Goal: Task Accomplishment & Management: Complete application form

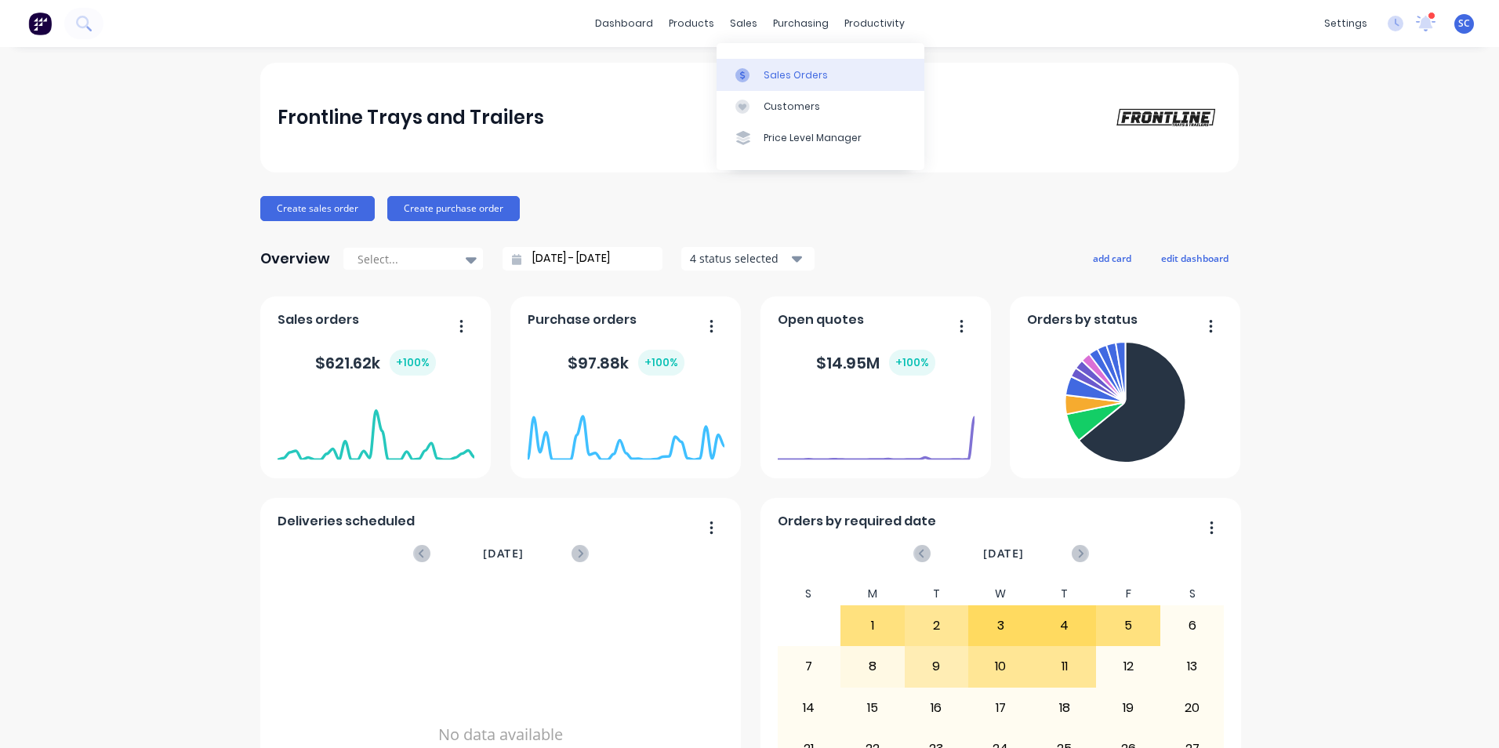
click at [756, 71] on div at bounding box center [747, 75] width 24 height 14
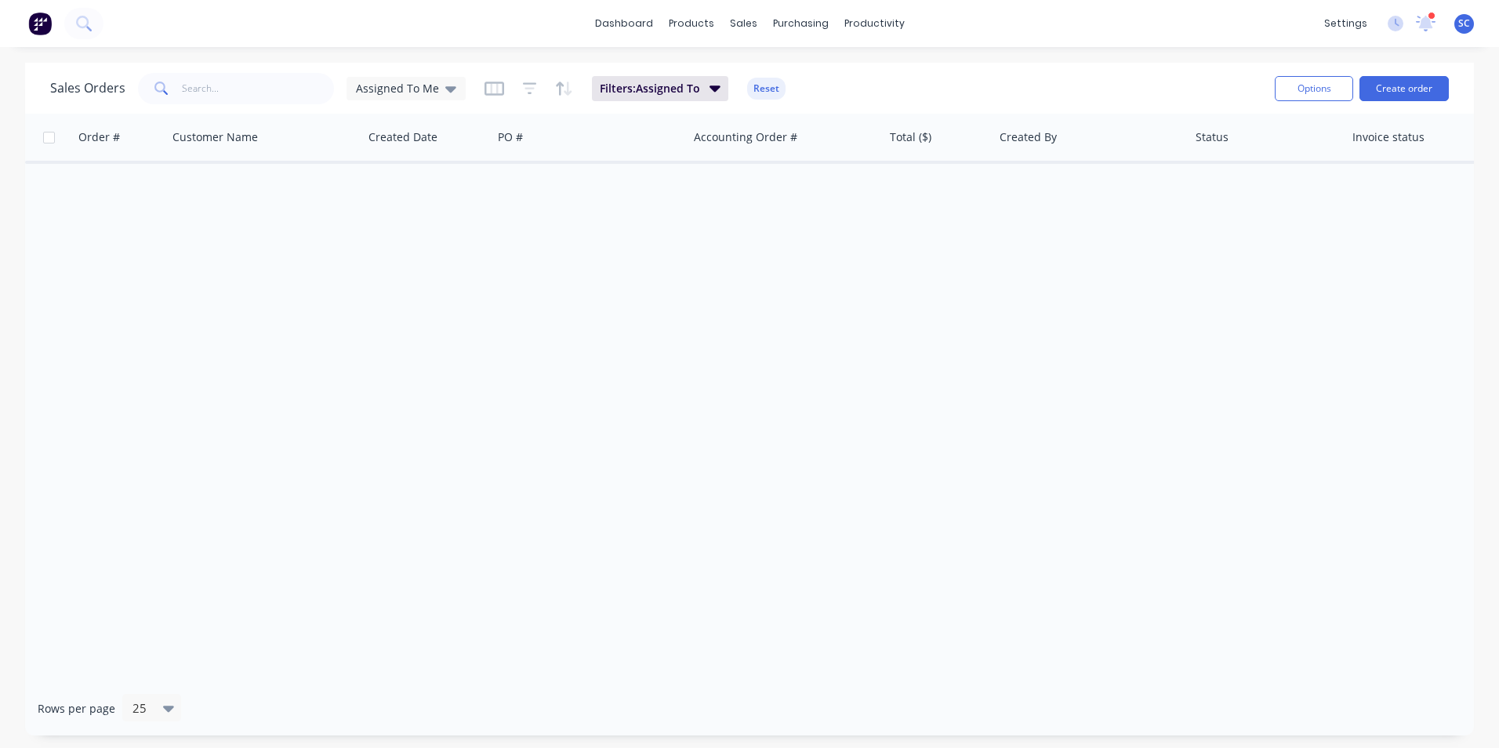
click at [700, 499] on div "Order # Customer Name Created Date PO # Accounting Order # Total ($) Created By…" at bounding box center [749, 398] width 1449 height 568
click at [750, 70] on icon at bounding box center [748, 75] width 14 height 14
click at [414, 75] on div "Sales Orders Assigned To Me" at bounding box center [257, 88] width 415 height 31
click at [420, 92] on span "Assigned To Me" at bounding box center [397, 88] width 83 height 16
click at [375, 229] on button "None" at bounding box center [440, 222] width 179 height 18
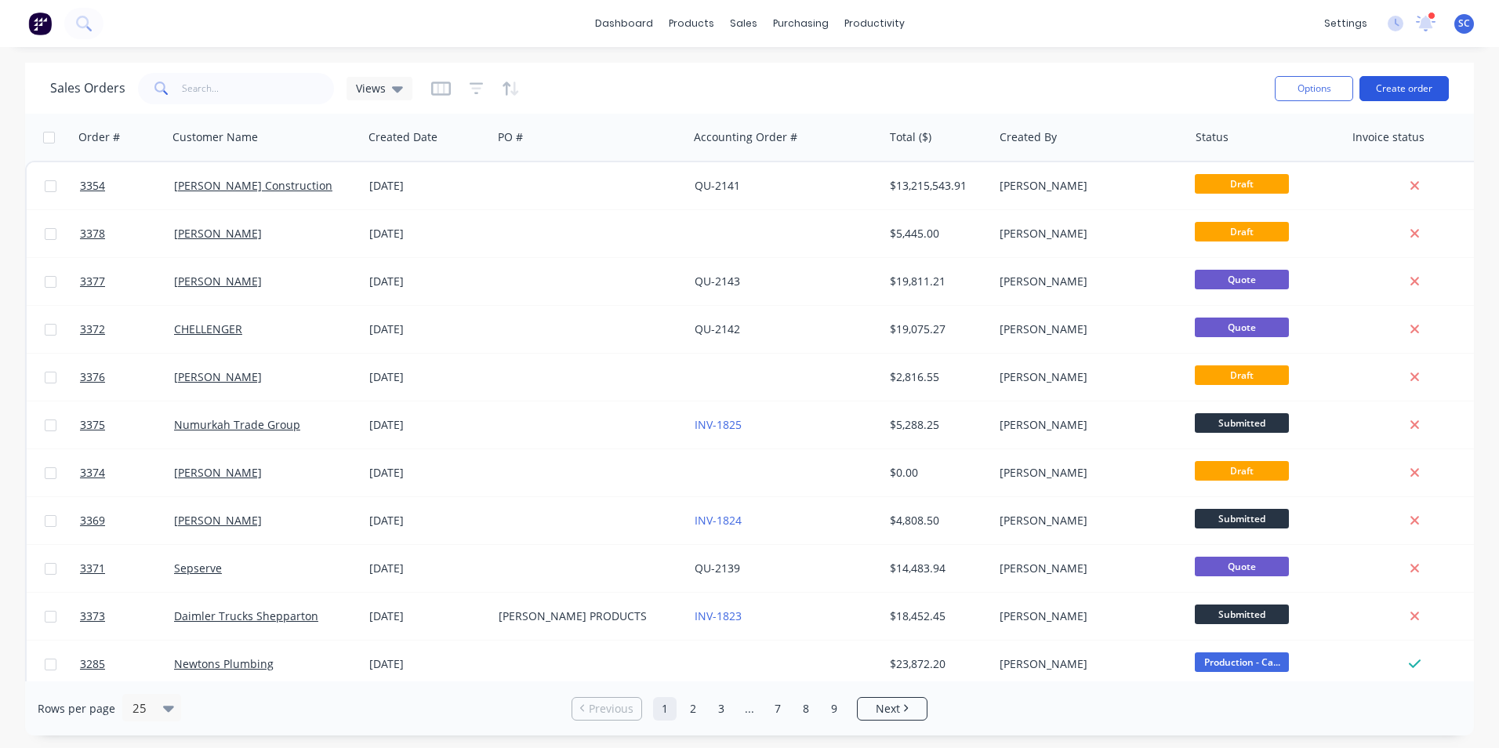
click at [1398, 94] on button "Create order" at bounding box center [1403, 88] width 89 height 25
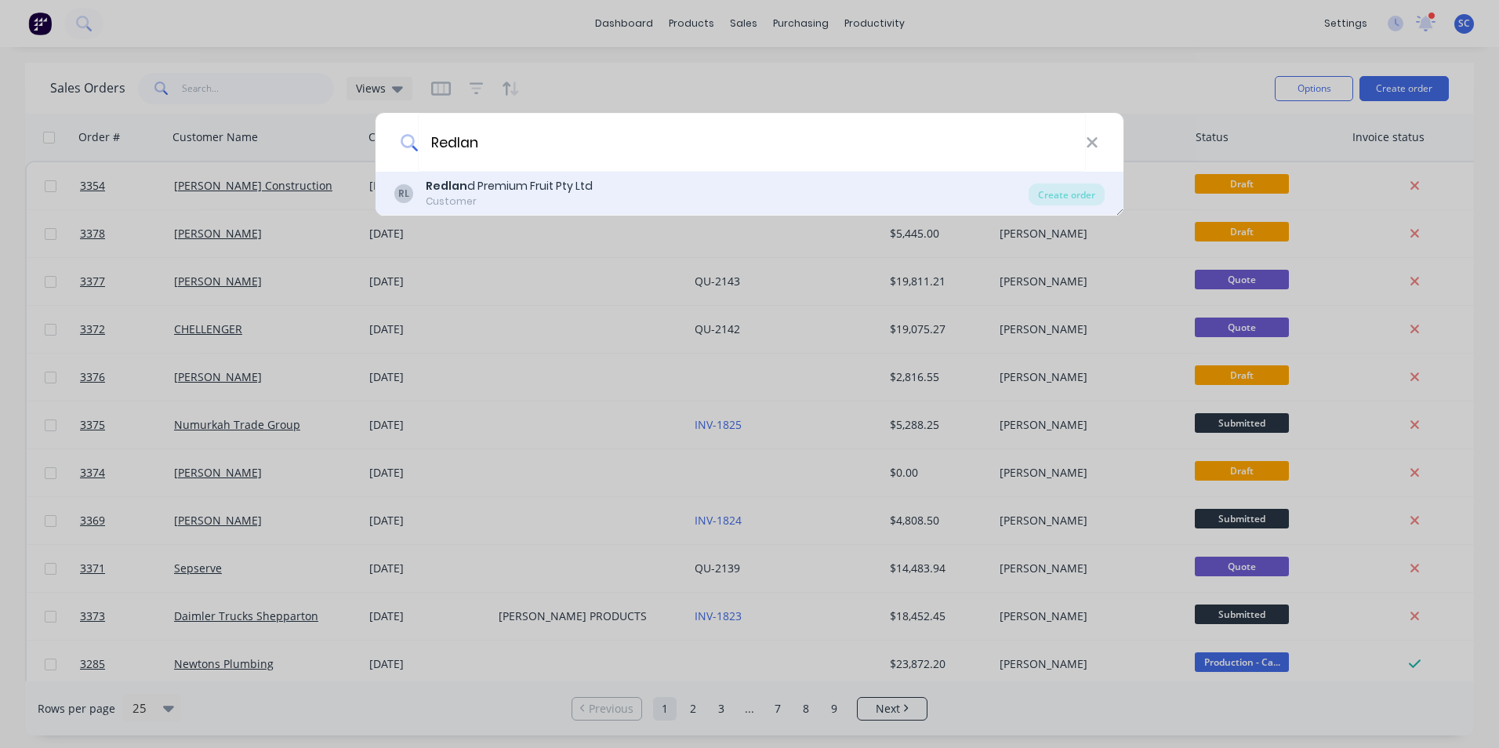
type input "Redlan"
click at [493, 197] on div "Customer" at bounding box center [509, 201] width 167 height 14
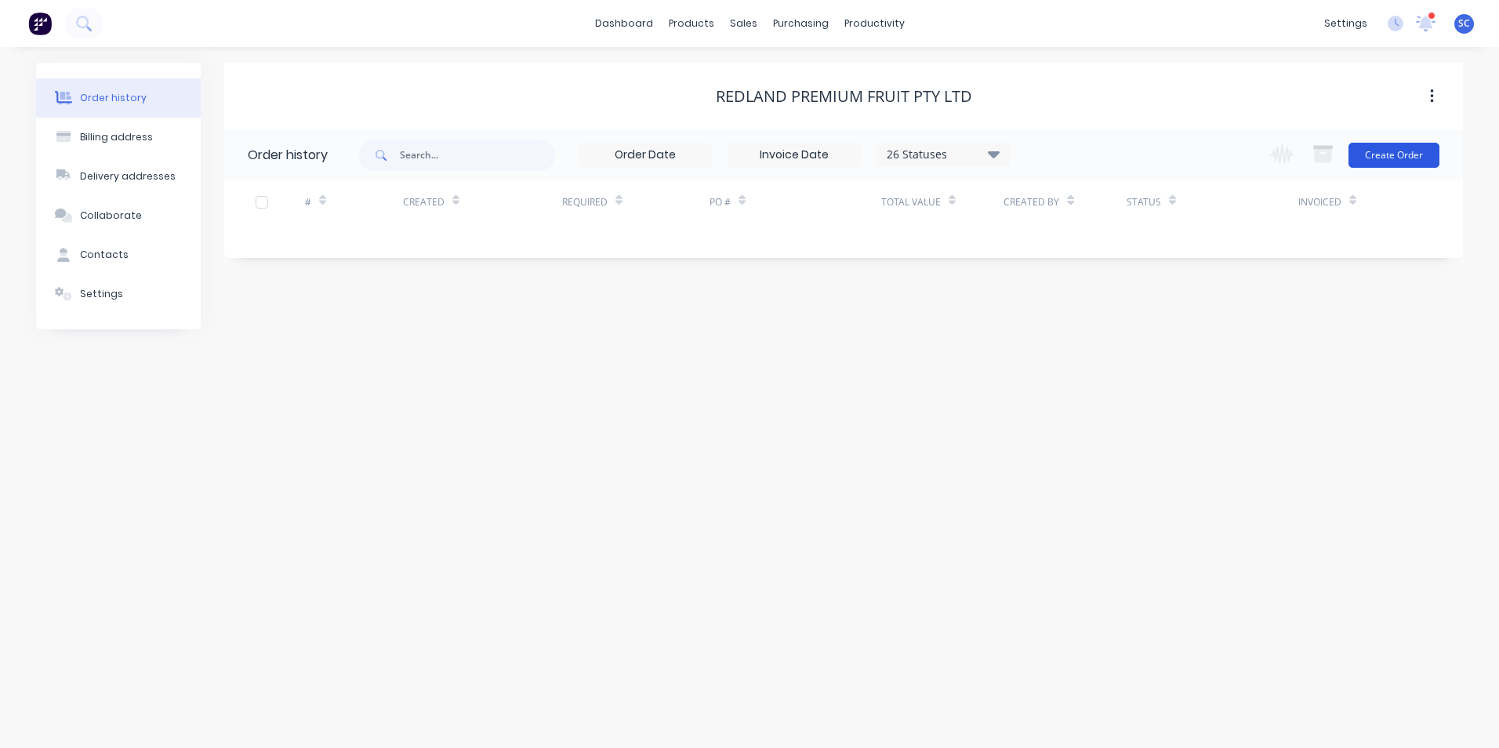
click at [1388, 146] on button "Create Order" at bounding box center [1393, 155] width 91 height 25
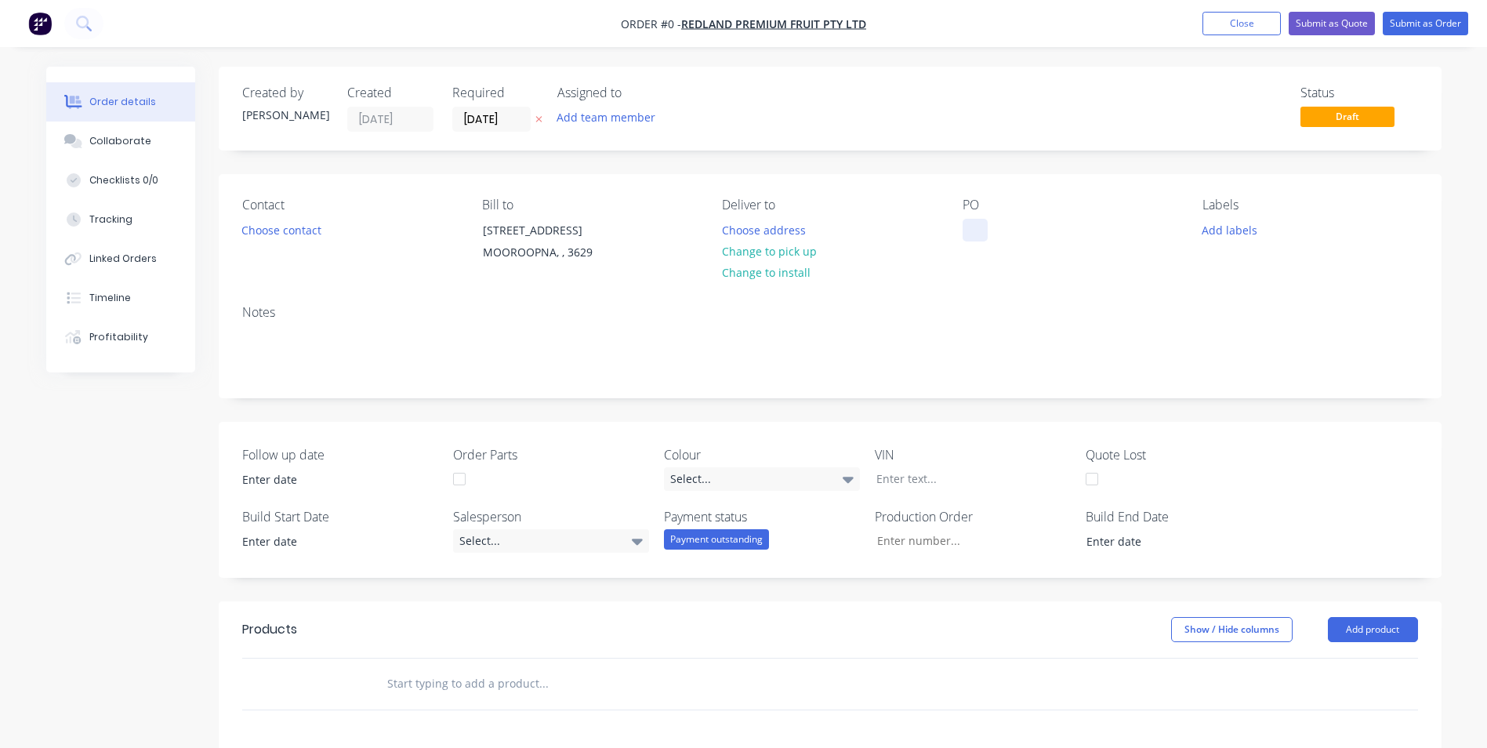
click at [972, 229] on div at bounding box center [975, 230] width 25 height 23
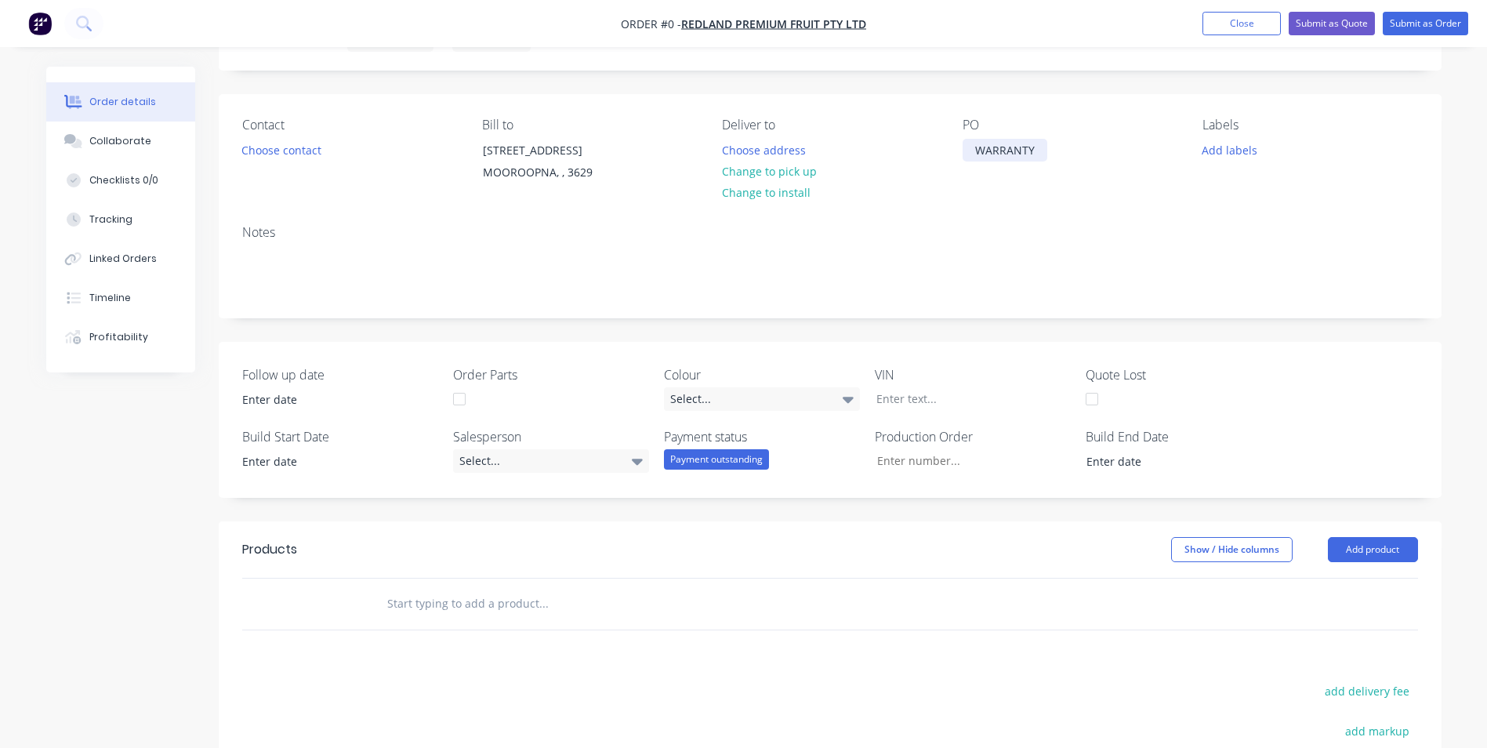
scroll to position [235, 0]
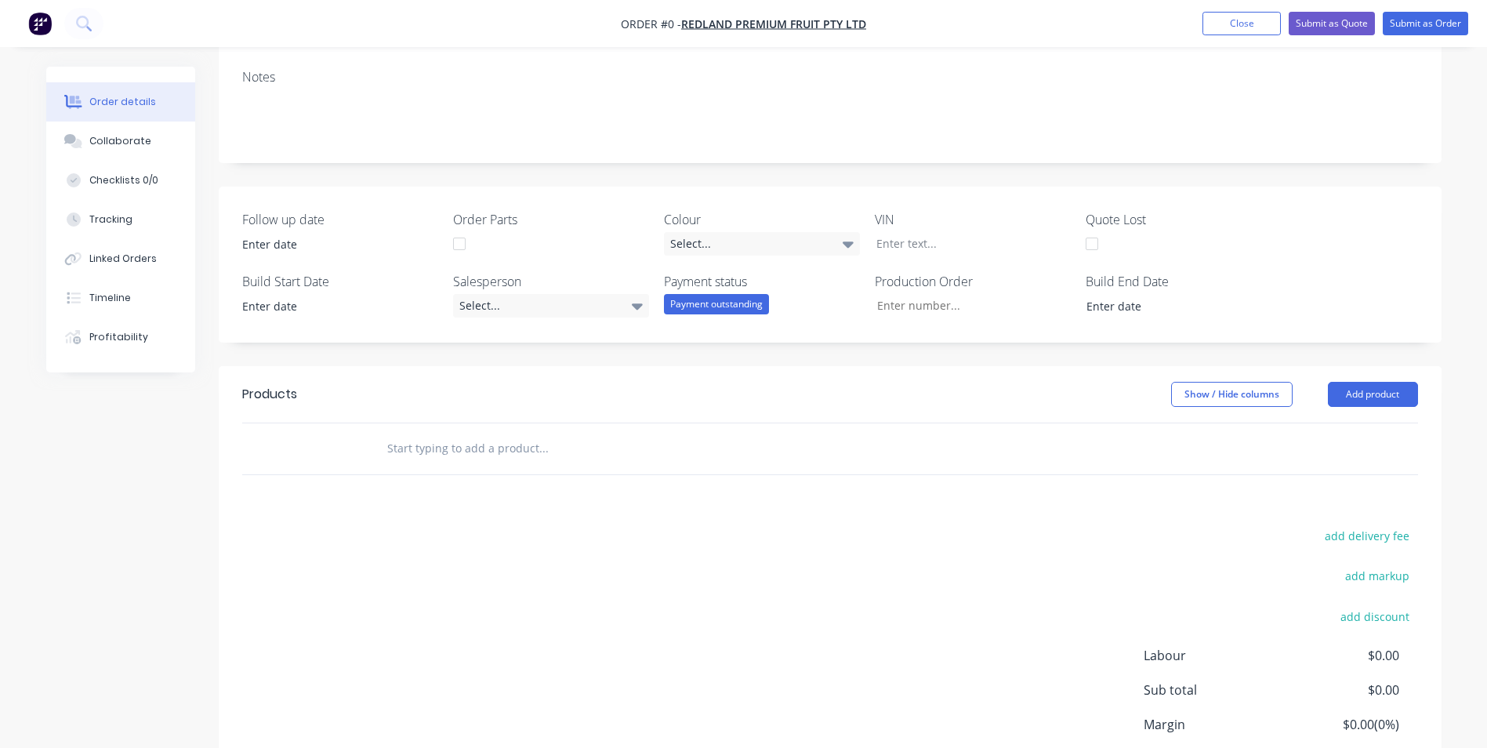
click at [451, 444] on div "Order details Collaborate Checklists 0/0 Tracking Linked Orders Timeline Profit…" at bounding box center [744, 352] width 1427 height 1043
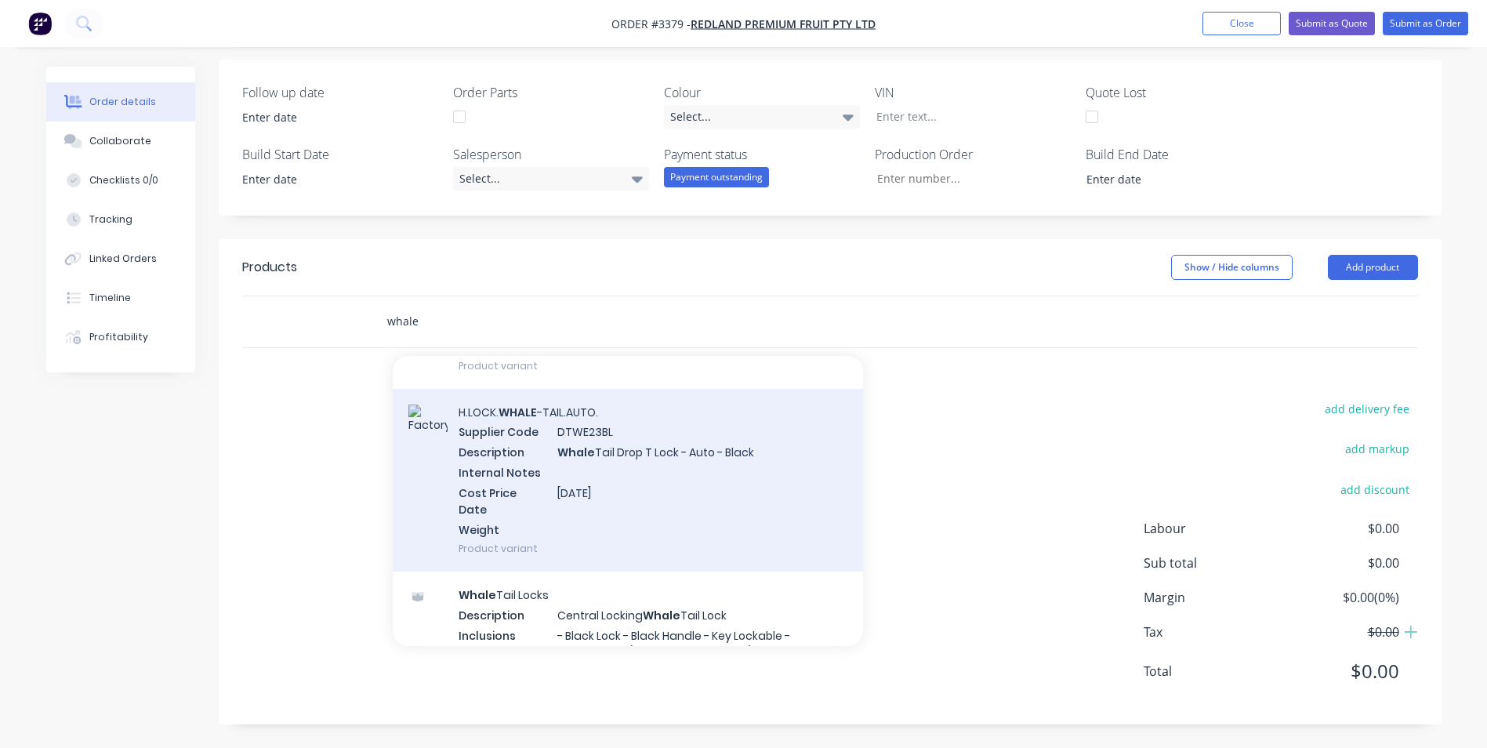
scroll to position [235, 0]
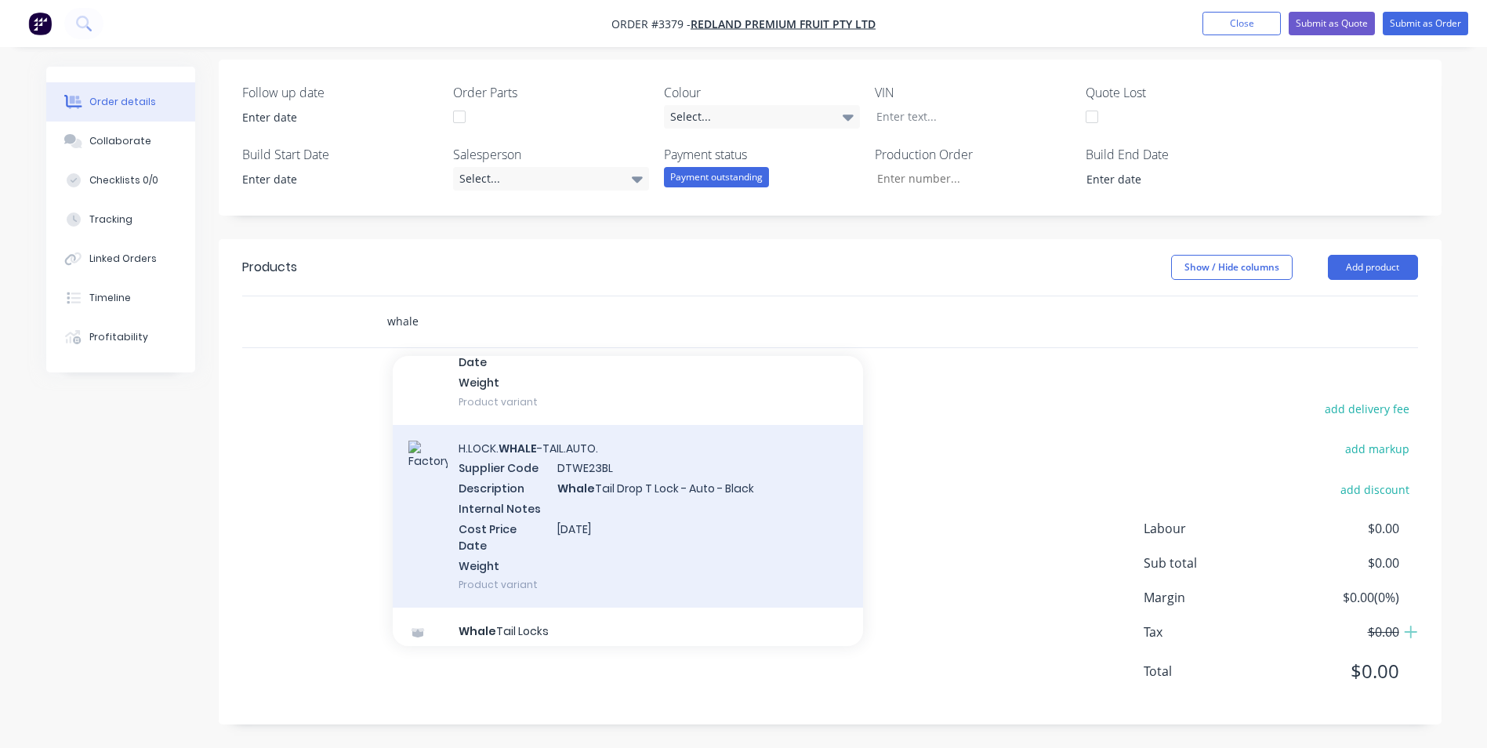
type input "whale"
click at [622, 483] on div "H.LOCK. WHALE -TAIL.AUTO. Supplier Code DTWE23BL Description Whale Tail Drop T …" at bounding box center [628, 516] width 470 height 183
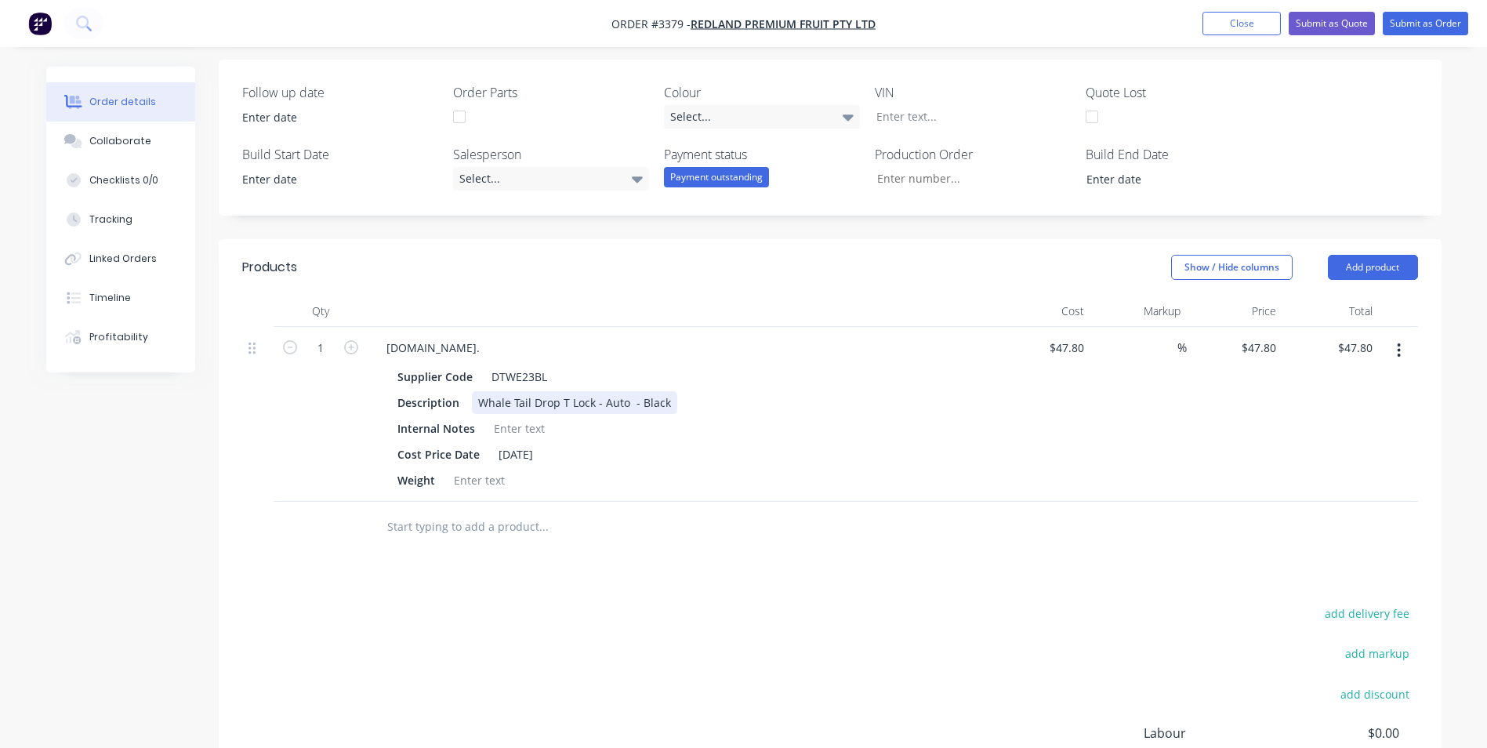
click at [667, 398] on div "Whale Tail Drop T Lock - Auto - Black" at bounding box center [574, 402] width 205 height 23
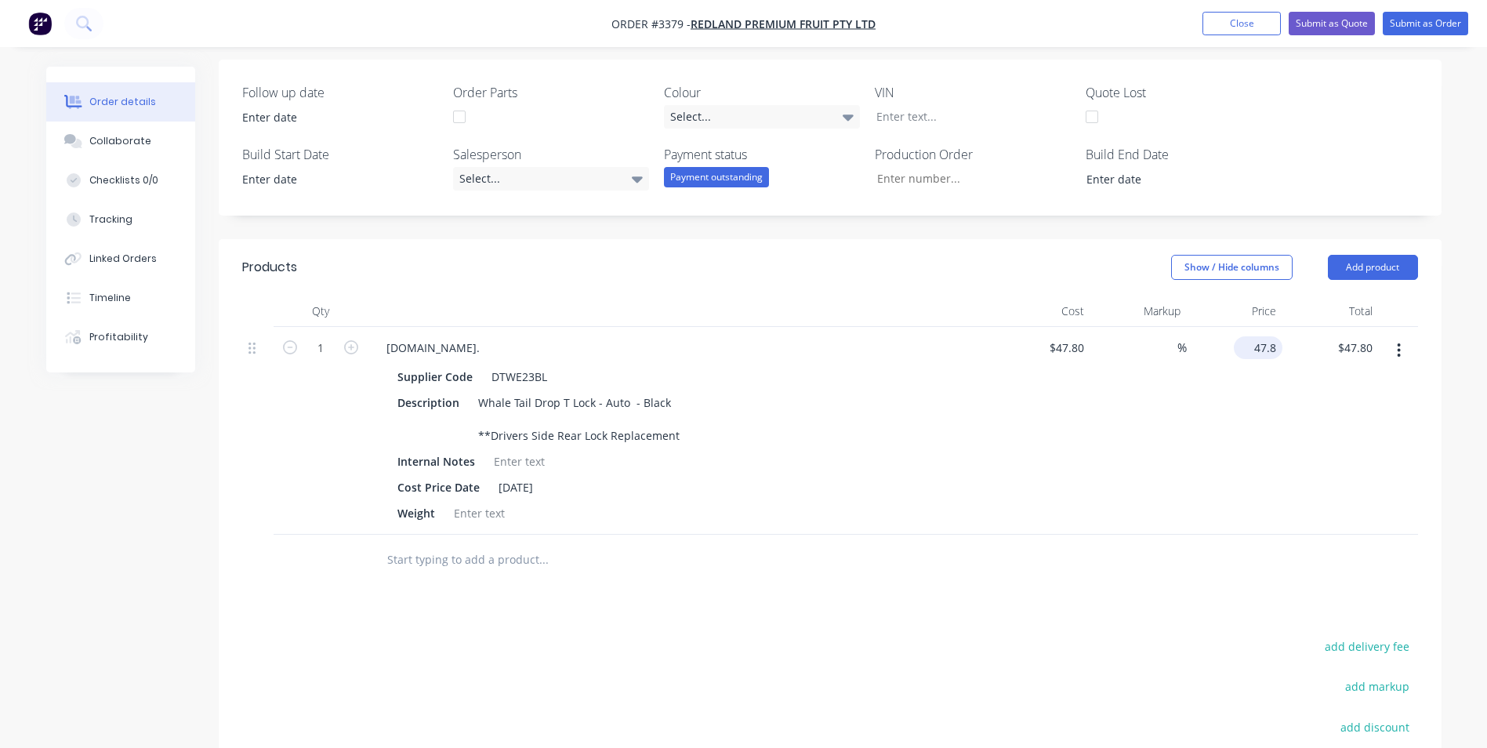
click at [1253, 337] on div "47.8 $47.80" at bounding box center [1261, 347] width 42 height 23
type input "0"
type input "-100"
type input "$0.00"
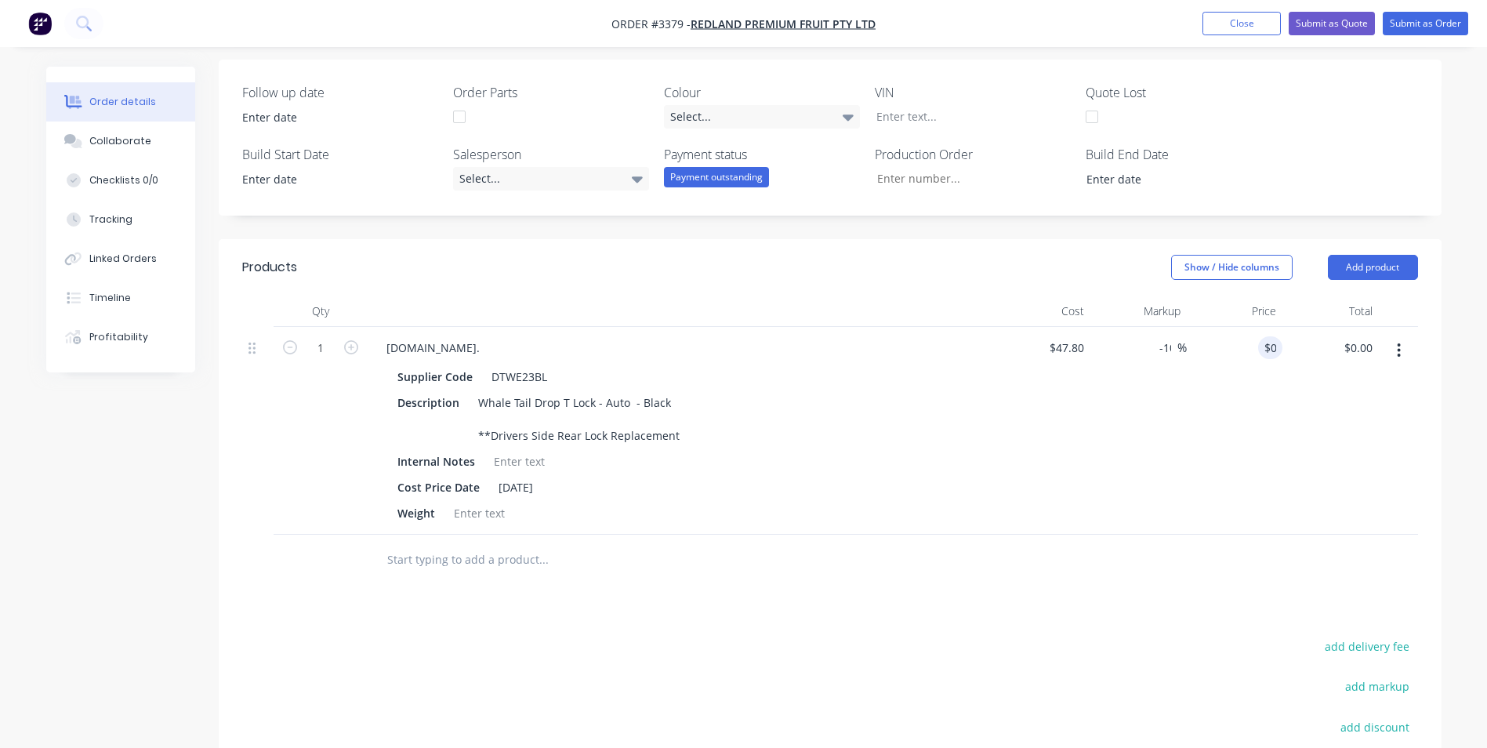
click at [1354, 205] on div "Follow up date Order Parts Colour Select... VIN Quote Lost Build Start Date Sal…" at bounding box center [830, 138] width 1223 height 156
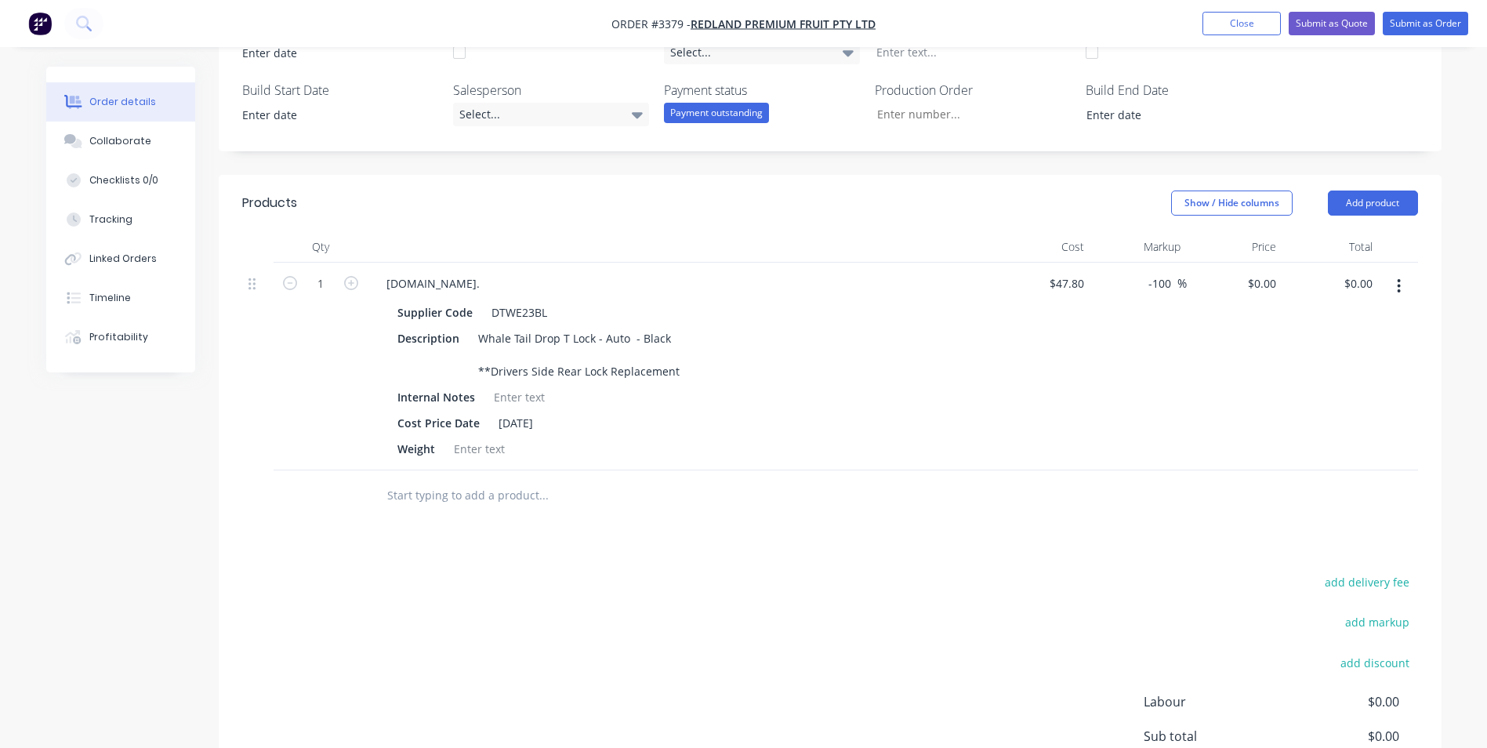
scroll to position [208, 0]
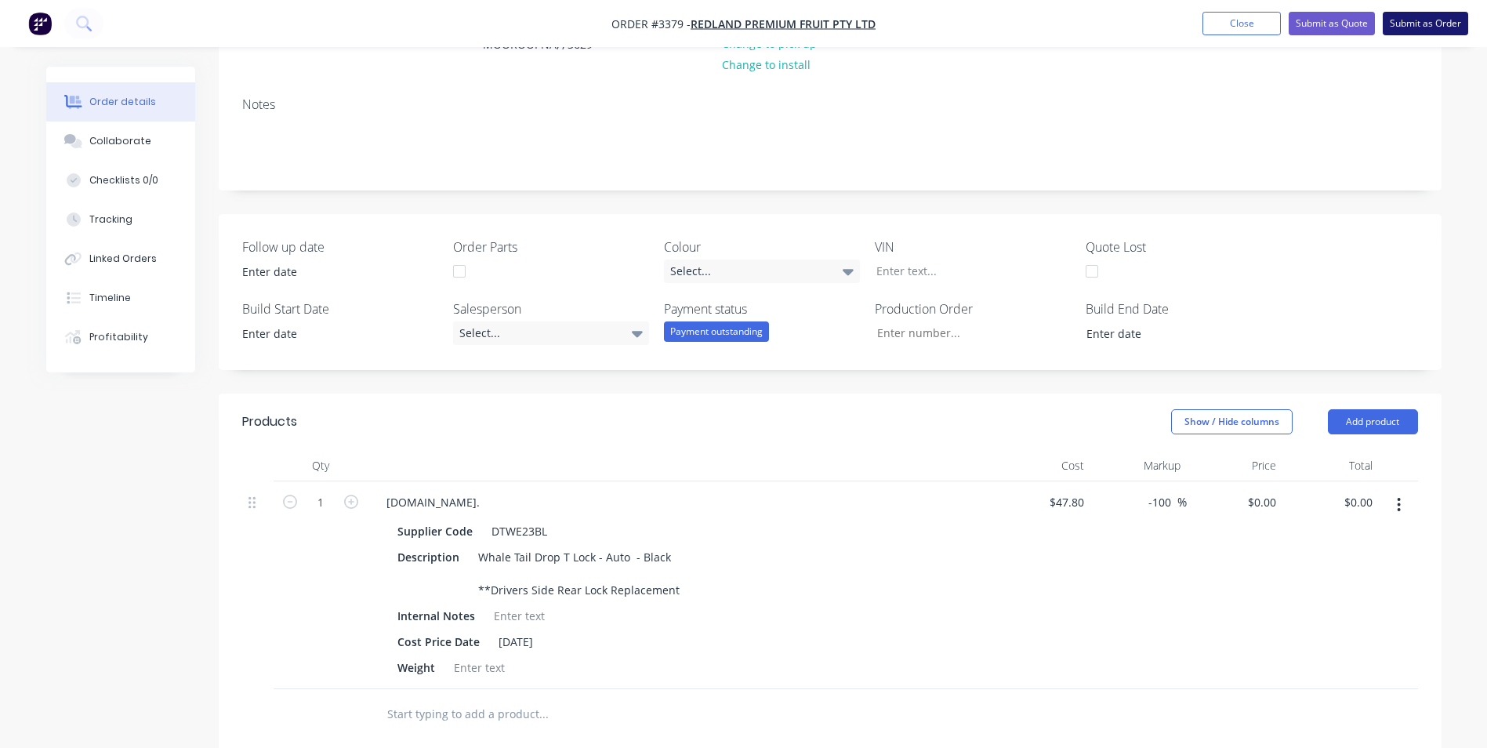
click at [1420, 27] on button "Submit as Order" at bounding box center [1425, 24] width 85 height 24
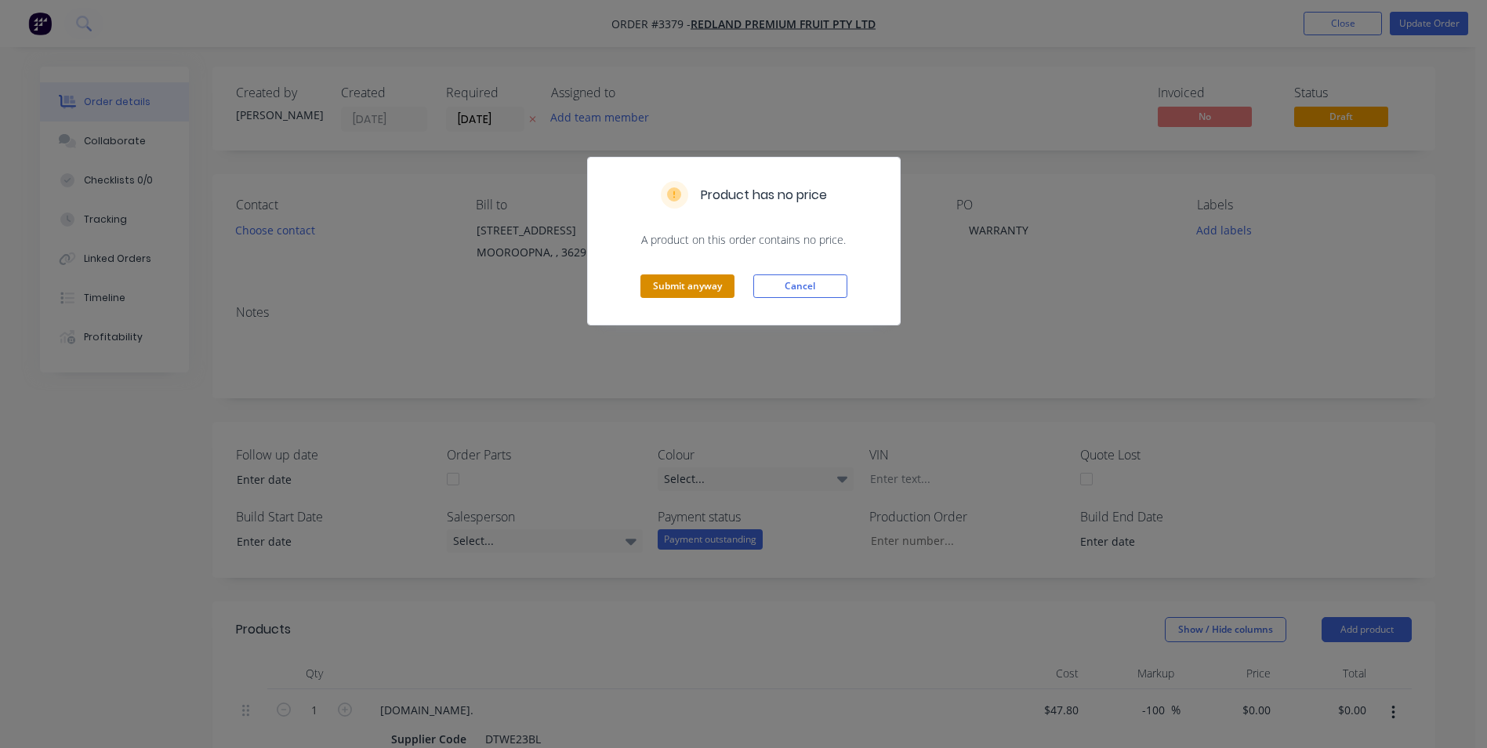
click at [681, 285] on button "Submit anyway" at bounding box center [687, 286] width 94 height 24
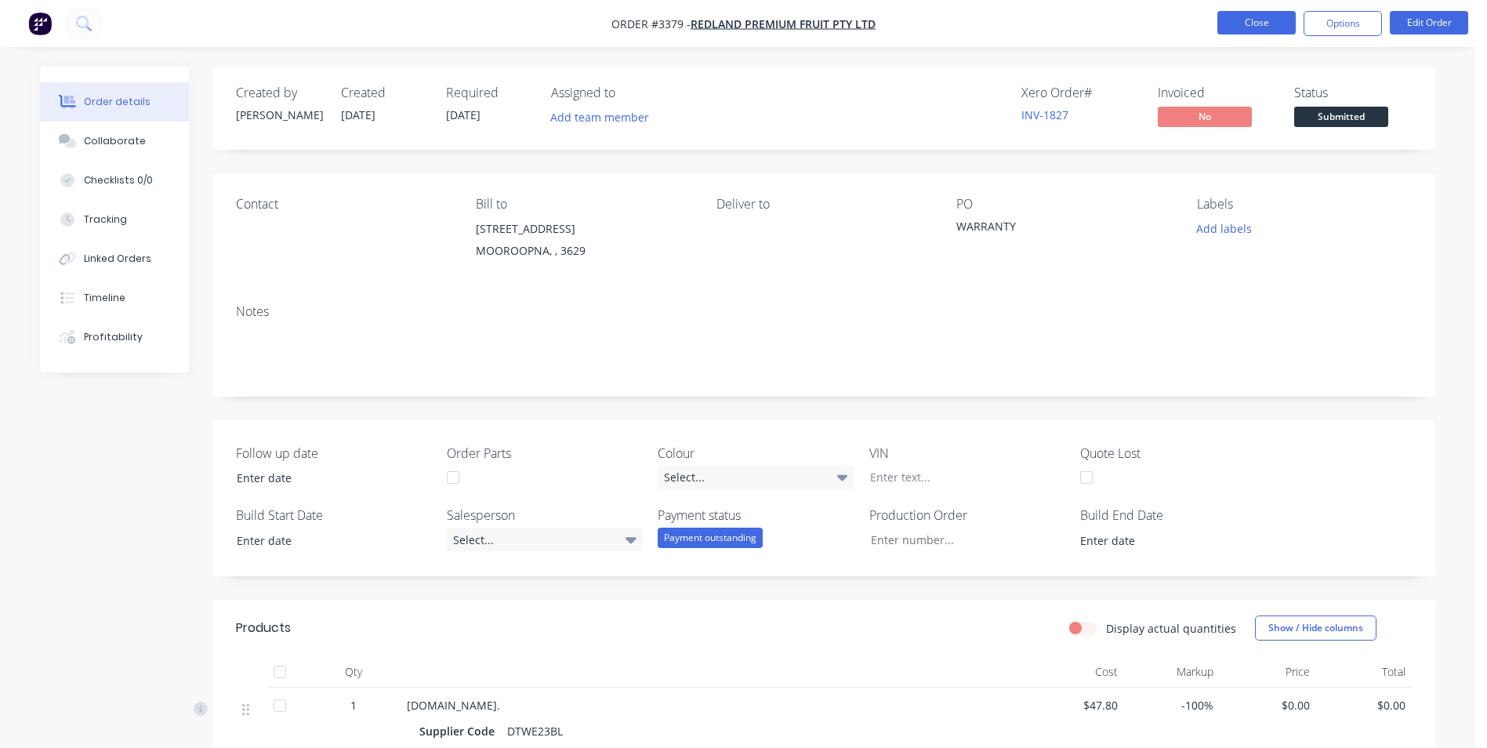
click at [1242, 23] on button "Close" at bounding box center [1256, 23] width 78 height 24
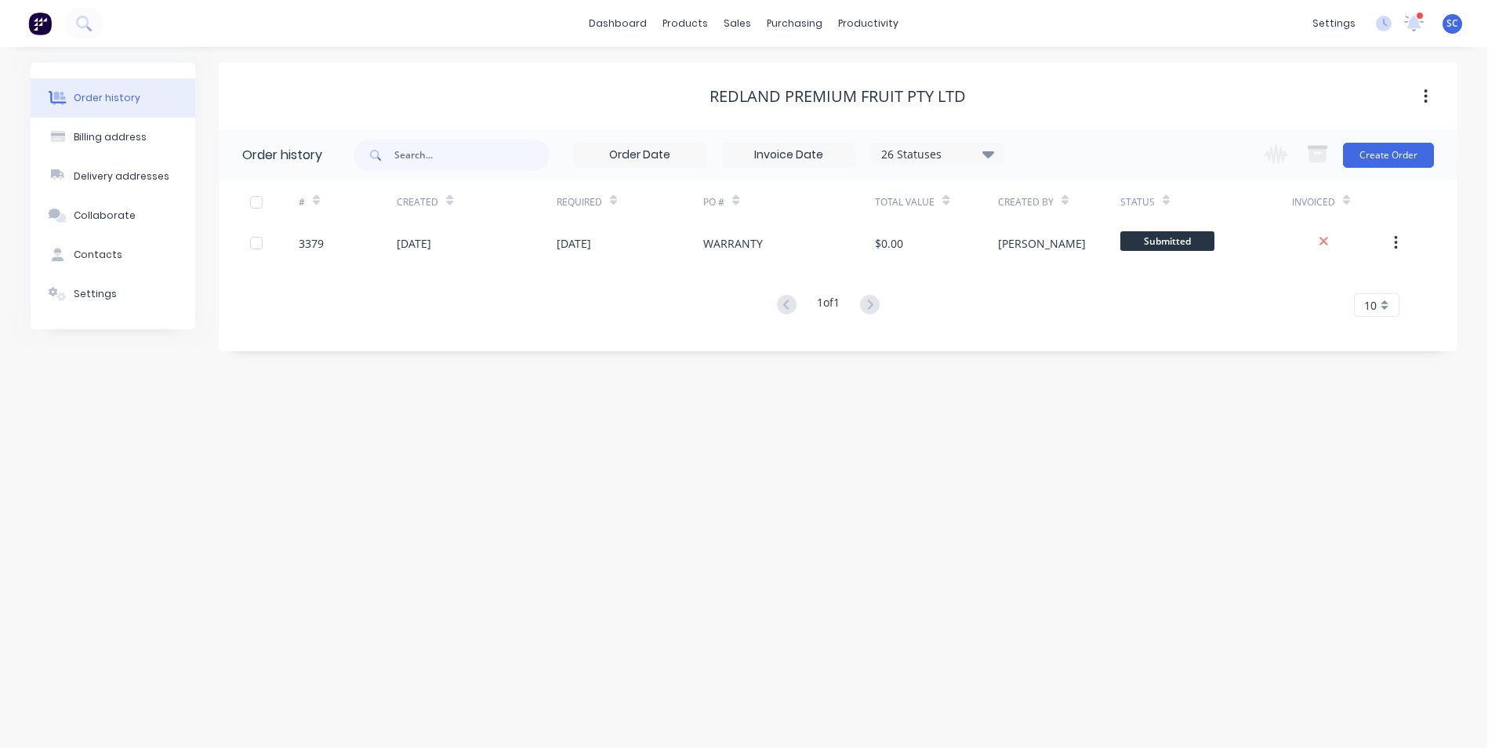
click at [649, 55] on div "Order history Billing address Delivery addresses Collaborate Contacts Settings …" at bounding box center [743, 397] width 1487 height 701
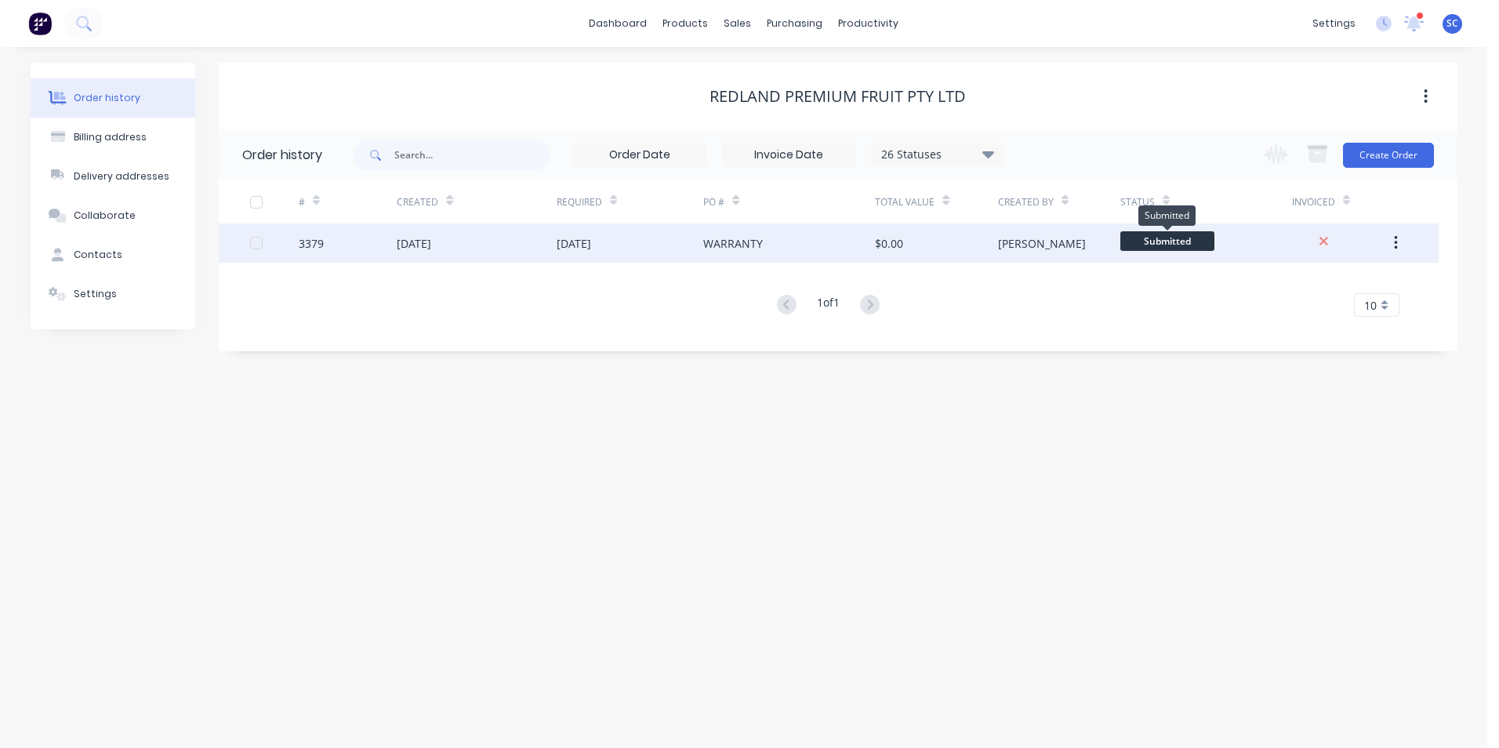
click at [1179, 242] on span "Submitted" at bounding box center [1167, 241] width 94 height 20
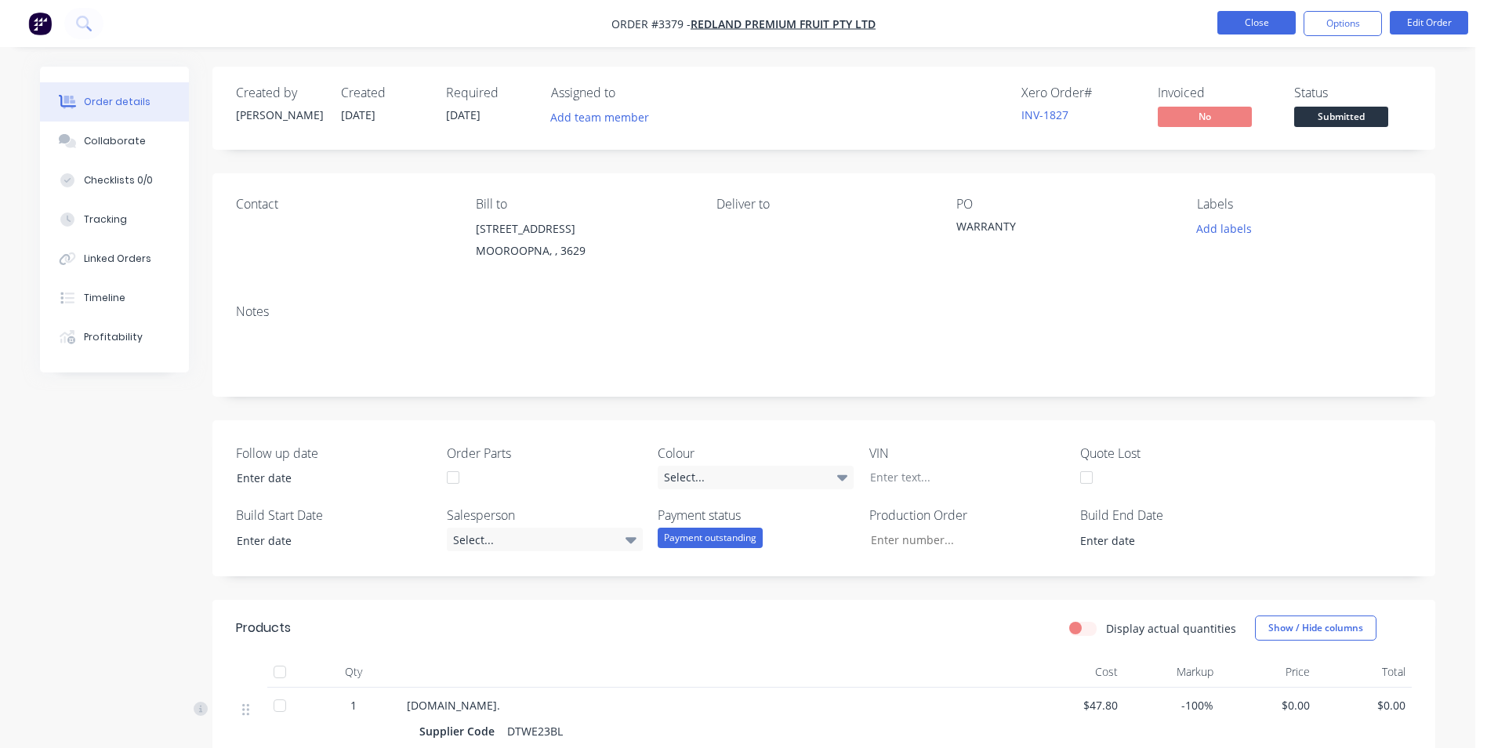
click at [1261, 24] on button "Close" at bounding box center [1256, 23] width 78 height 24
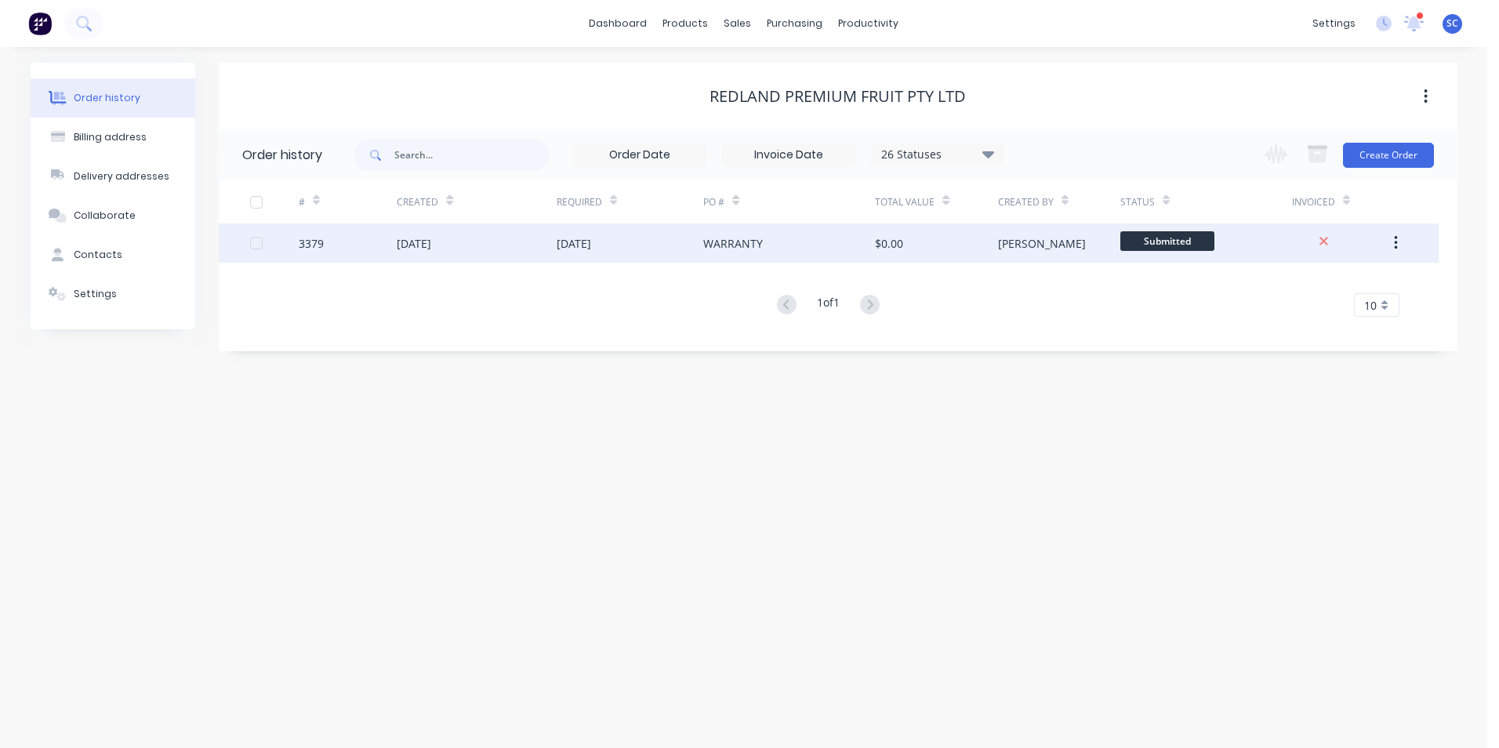
click at [1394, 242] on icon "button" at bounding box center [1396, 242] width 4 height 17
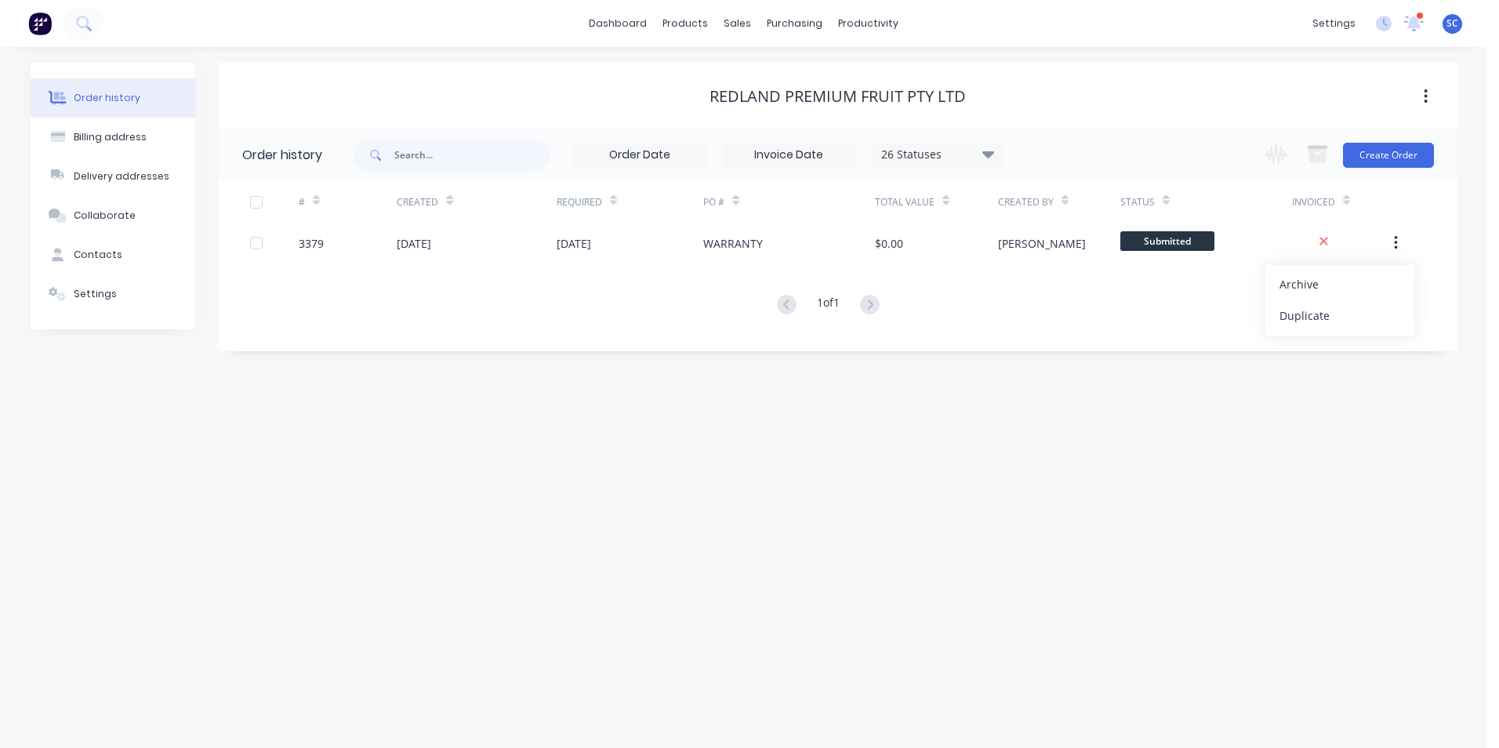
drag, startPoint x: 1147, startPoint y: 363, endPoint x: 1072, endPoint y: 303, distance: 95.9
click at [1145, 357] on div "Order history Billing address Delivery addresses Collaborate Contacts Settings …" at bounding box center [743, 397] width 1487 height 701
click at [713, 82] on div "Product Catalogue" at bounding box center [754, 75] width 97 height 14
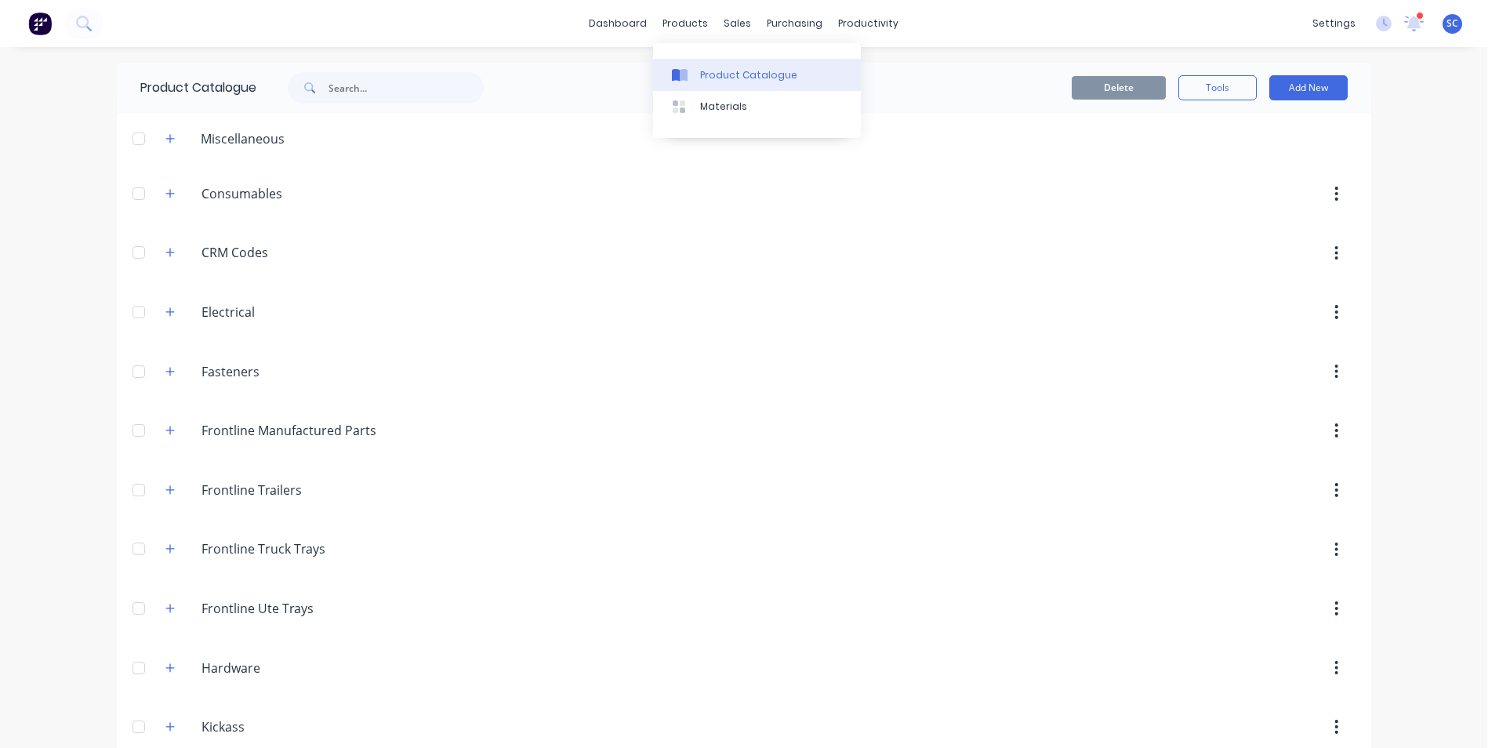
click at [713, 78] on div "Product Catalogue" at bounding box center [748, 75] width 97 height 14
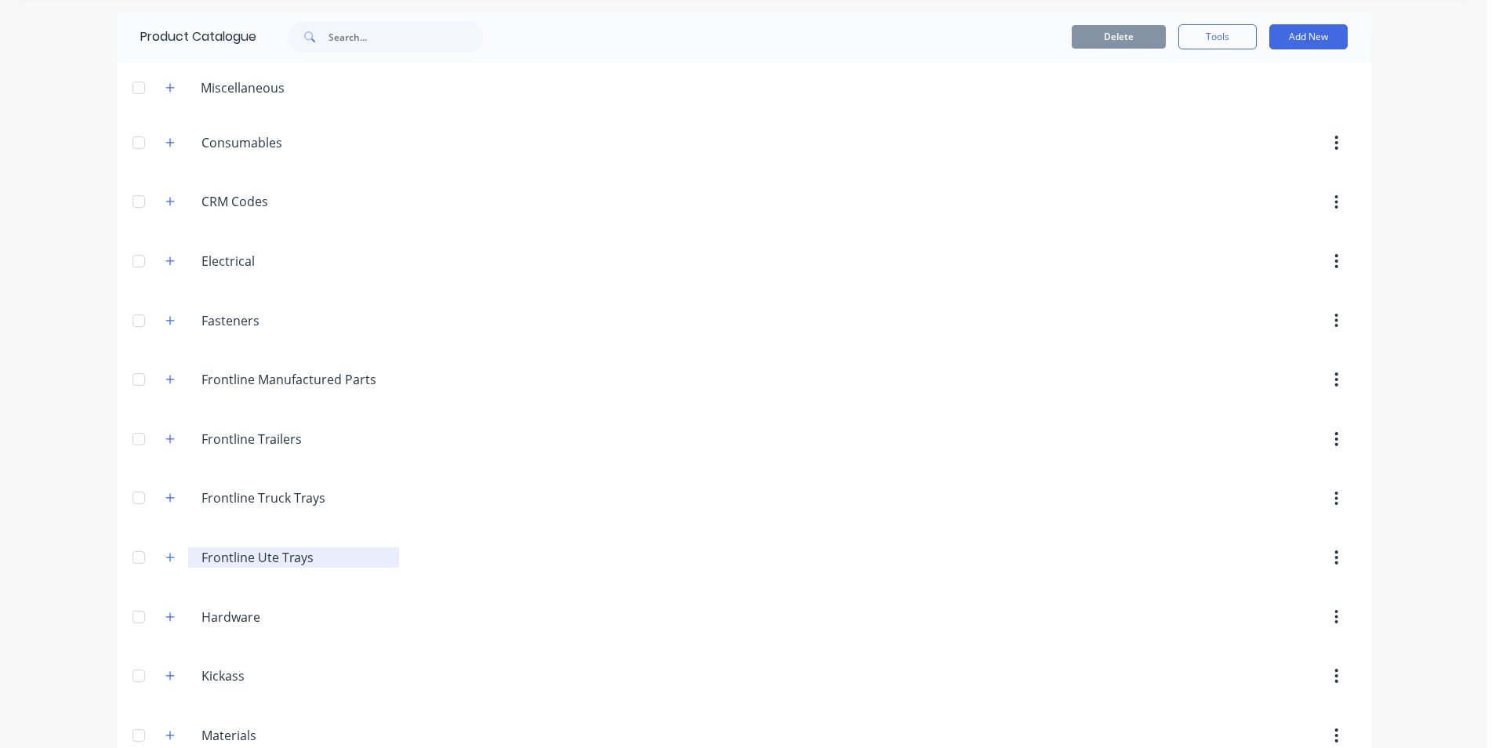
scroll to position [78, 0]
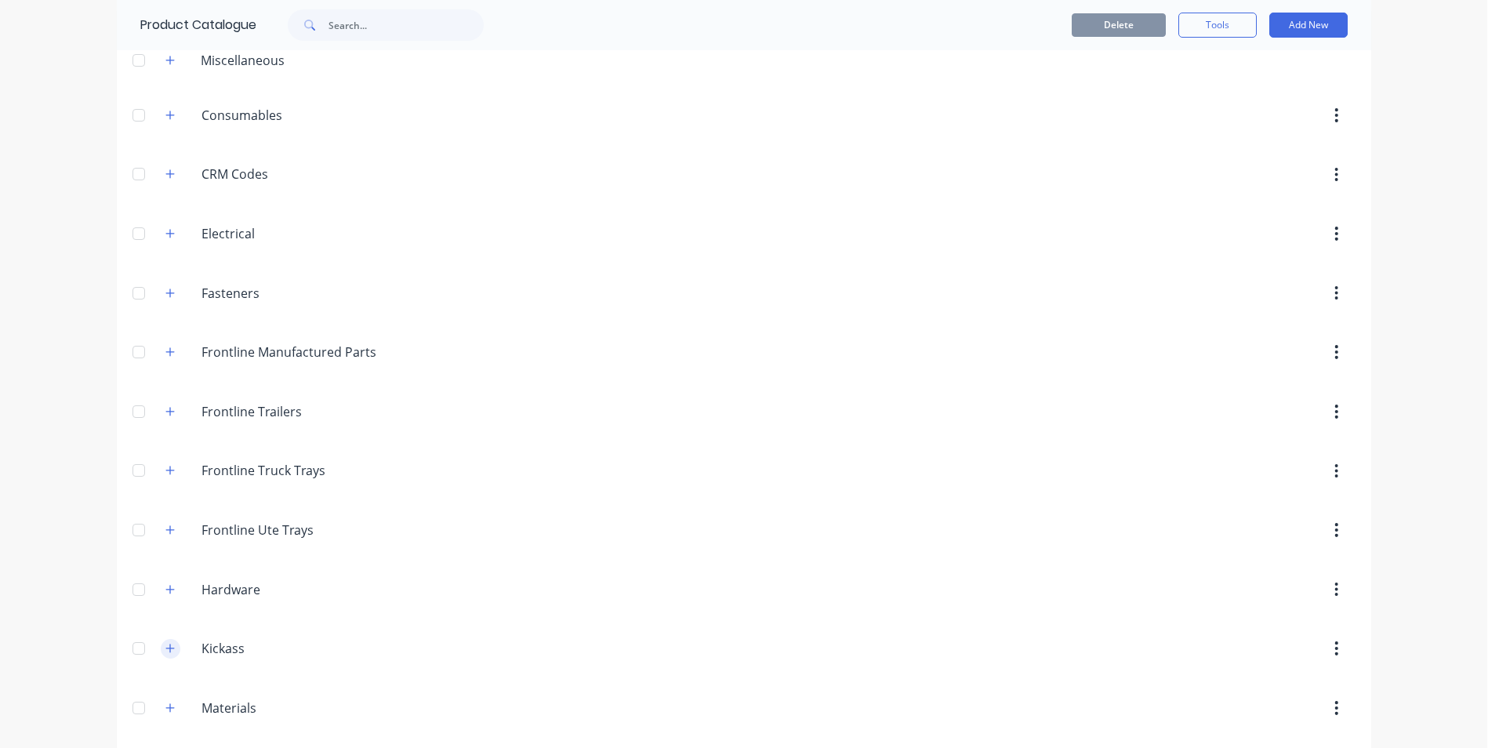
click at [165, 652] on icon "button" at bounding box center [169, 648] width 9 height 11
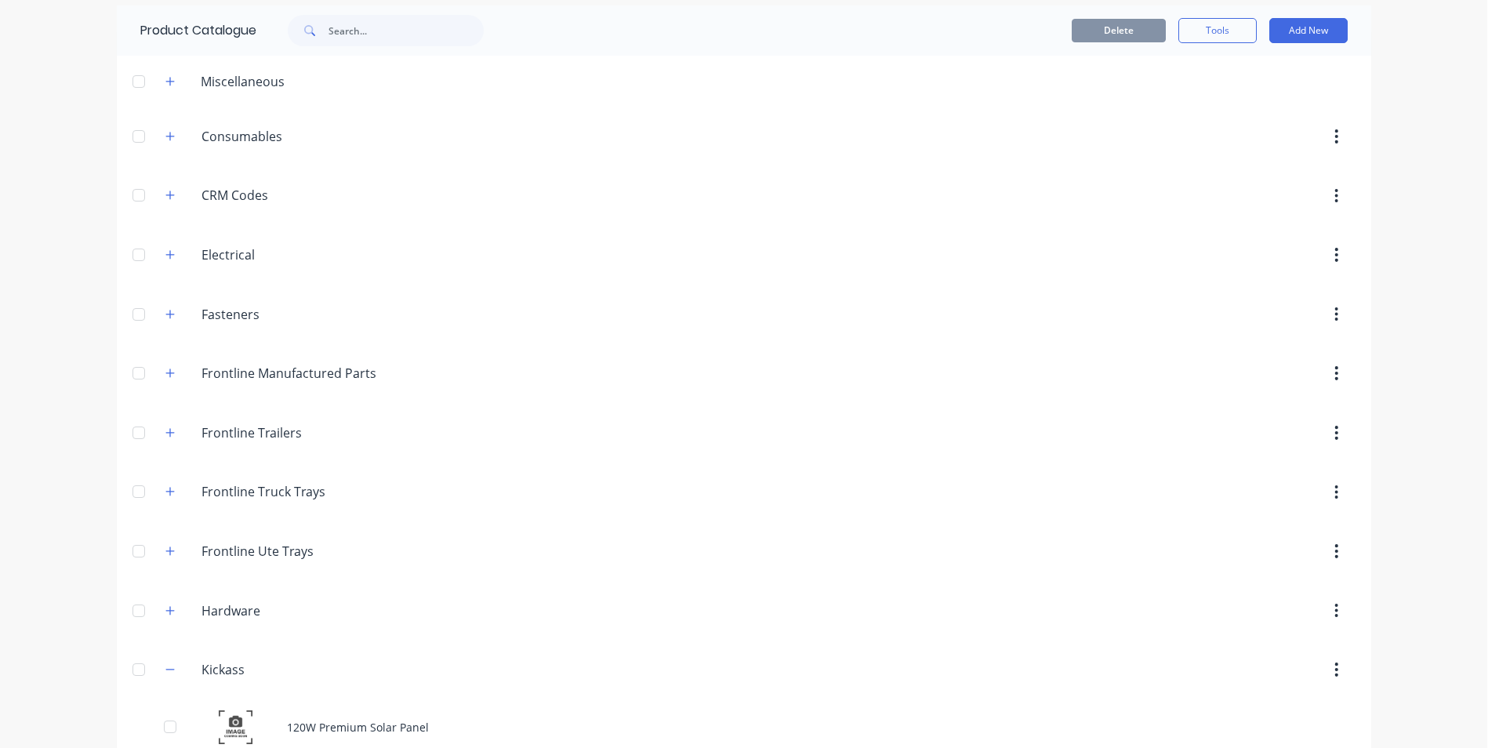
scroll to position [0, 0]
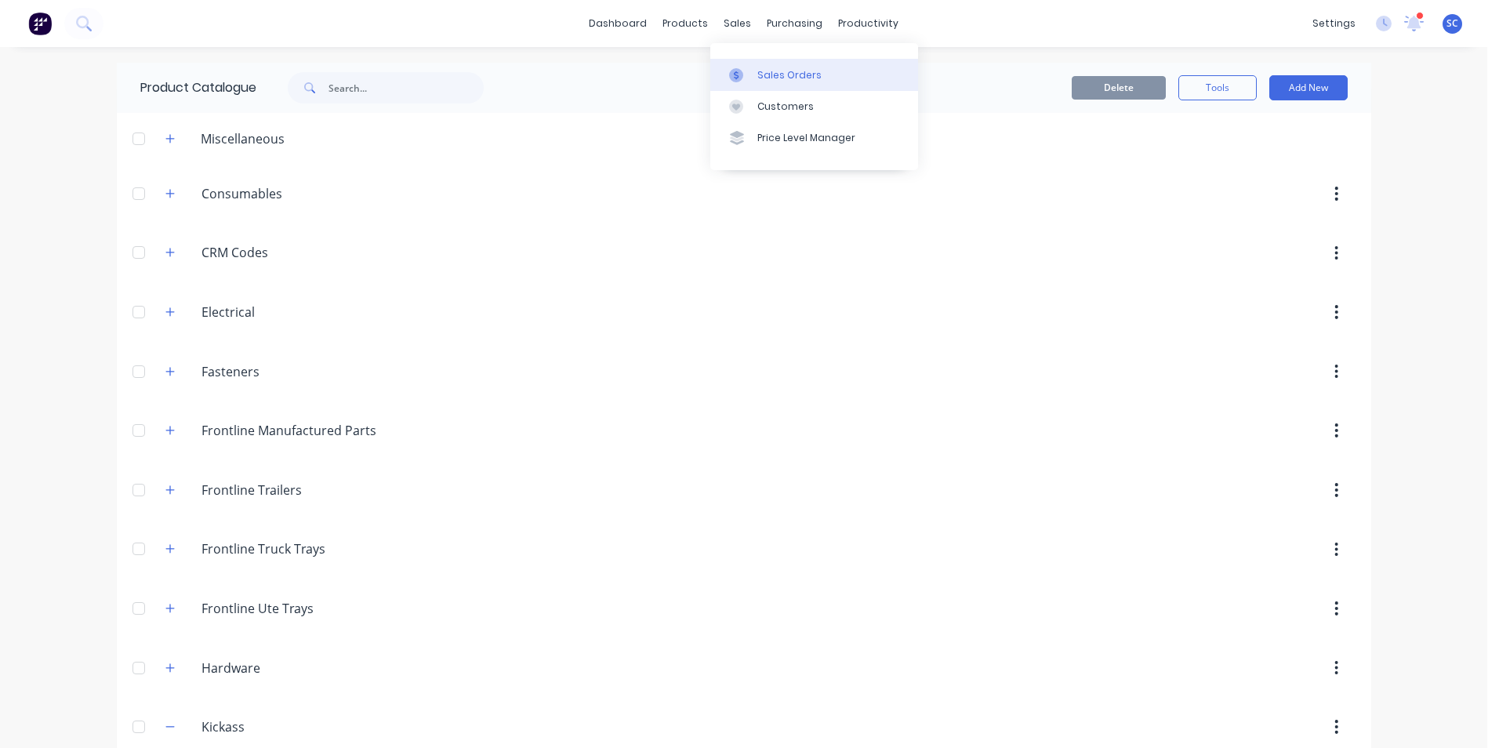
click at [773, 74] on div "Sales Orders" at bounding box center [789, 75] width 64 height 14
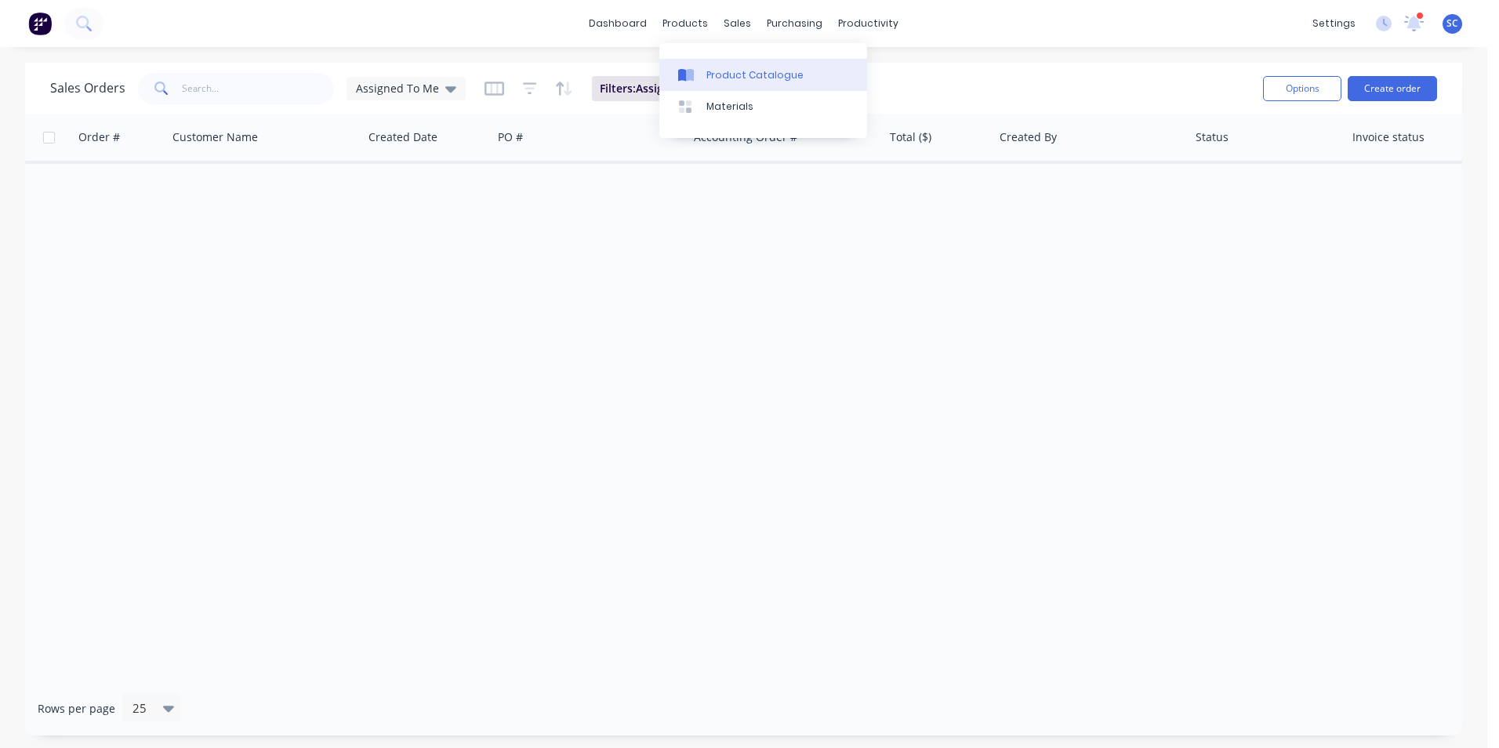
click at [711, 79] on div "Product Catalogue" at bounding box center [754, 75] width 97 height 14
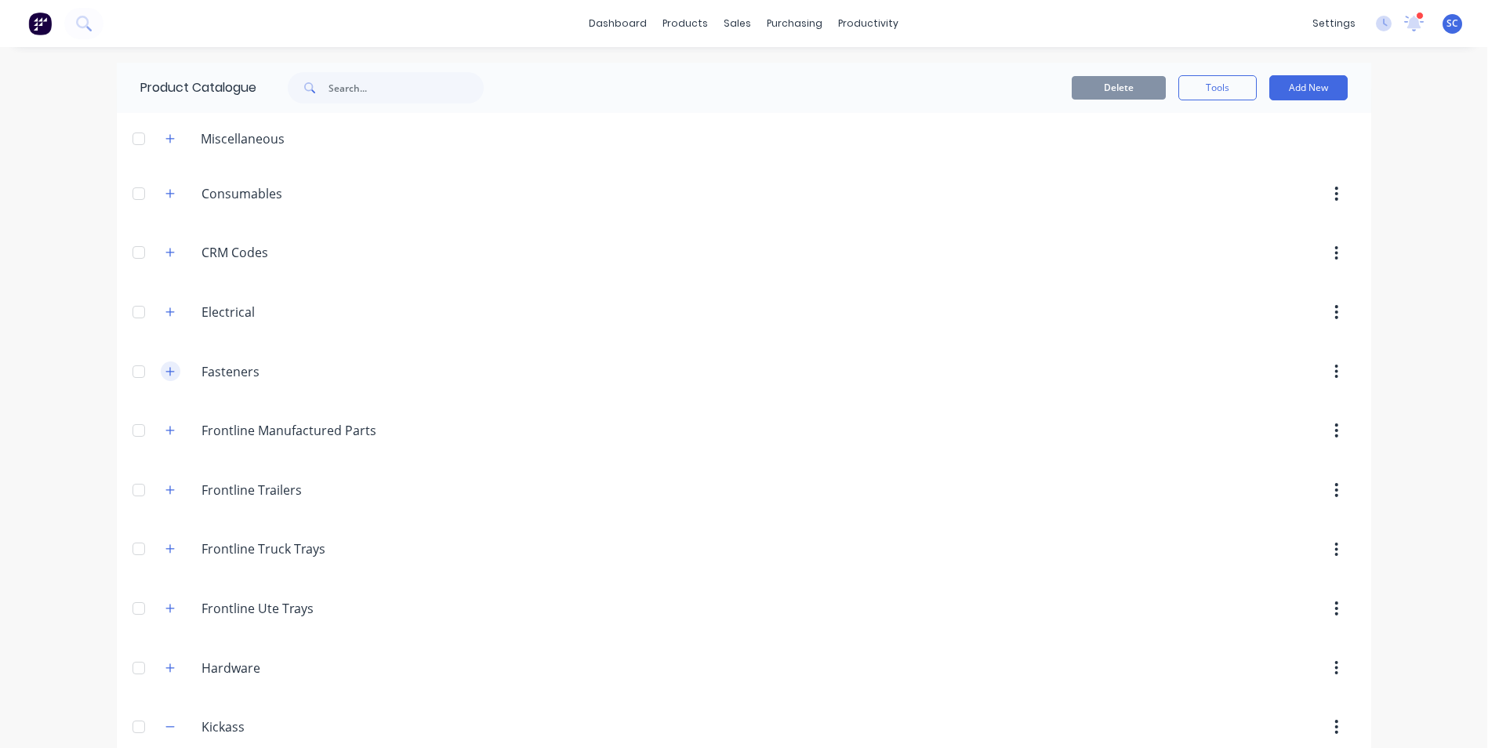
click at [165, 369] on icon "button" at bounding box center [169, 371] width 9 height 9
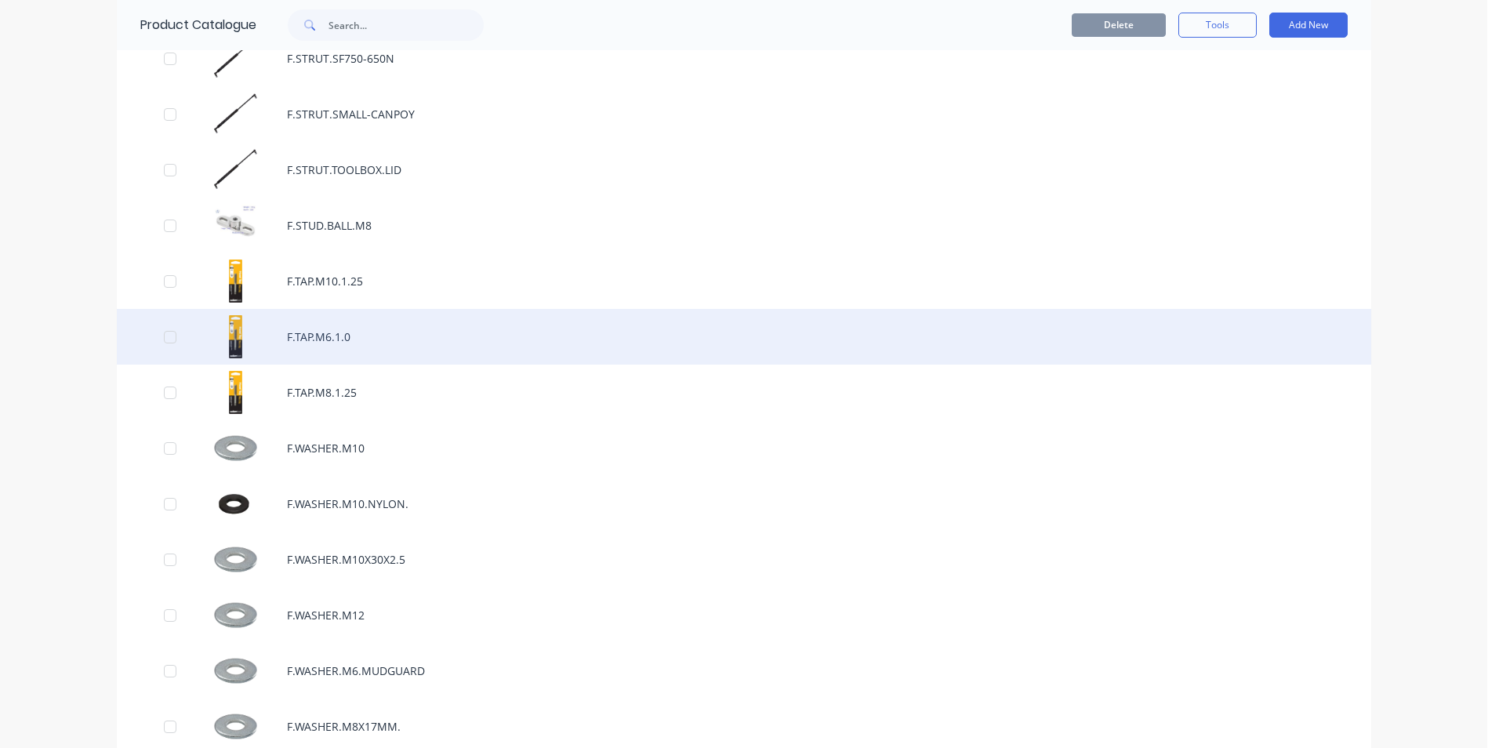
scroll to position [3919, 0]
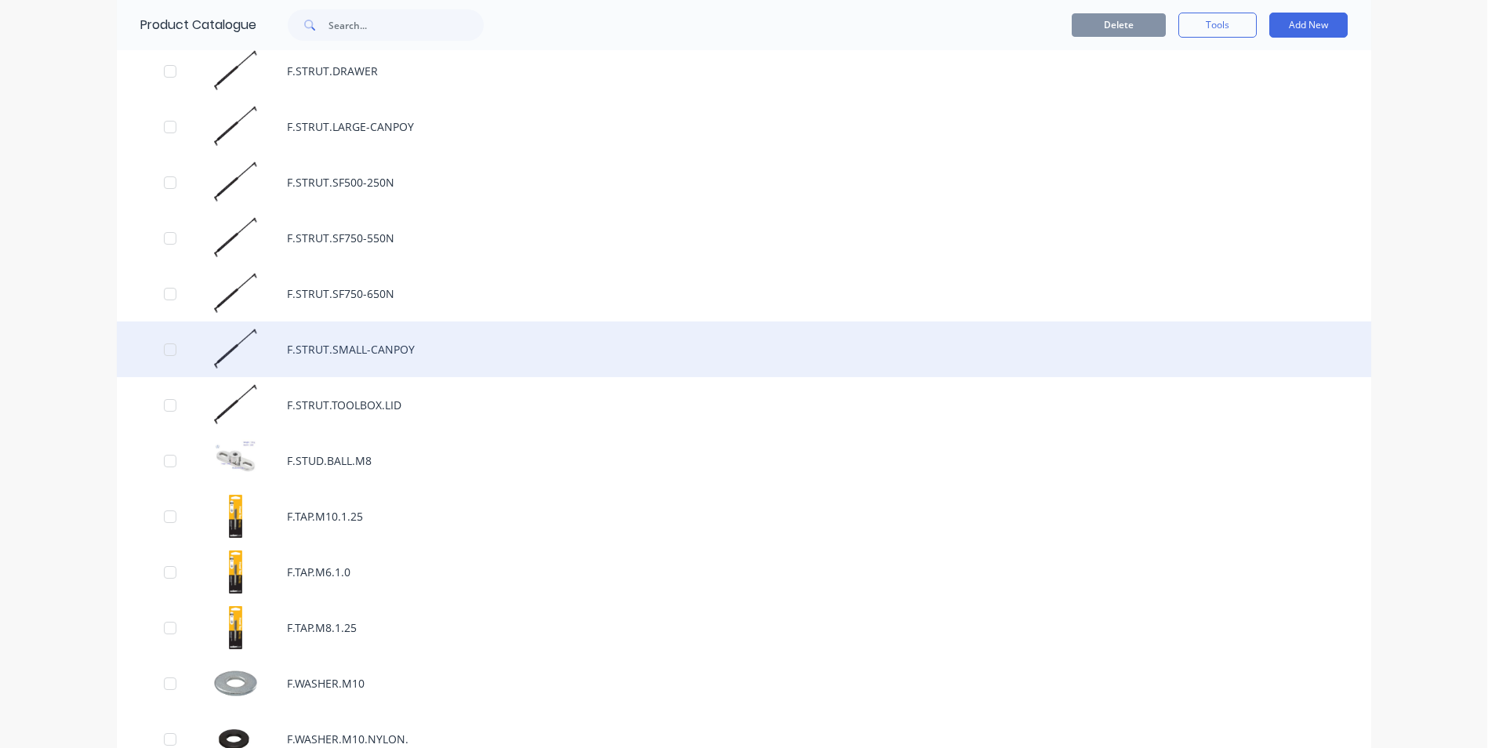
click at [333, 354] on div "F.STRUT.SMALL-CANPOY" at bounding box center [744, 349] width 1254 height 56
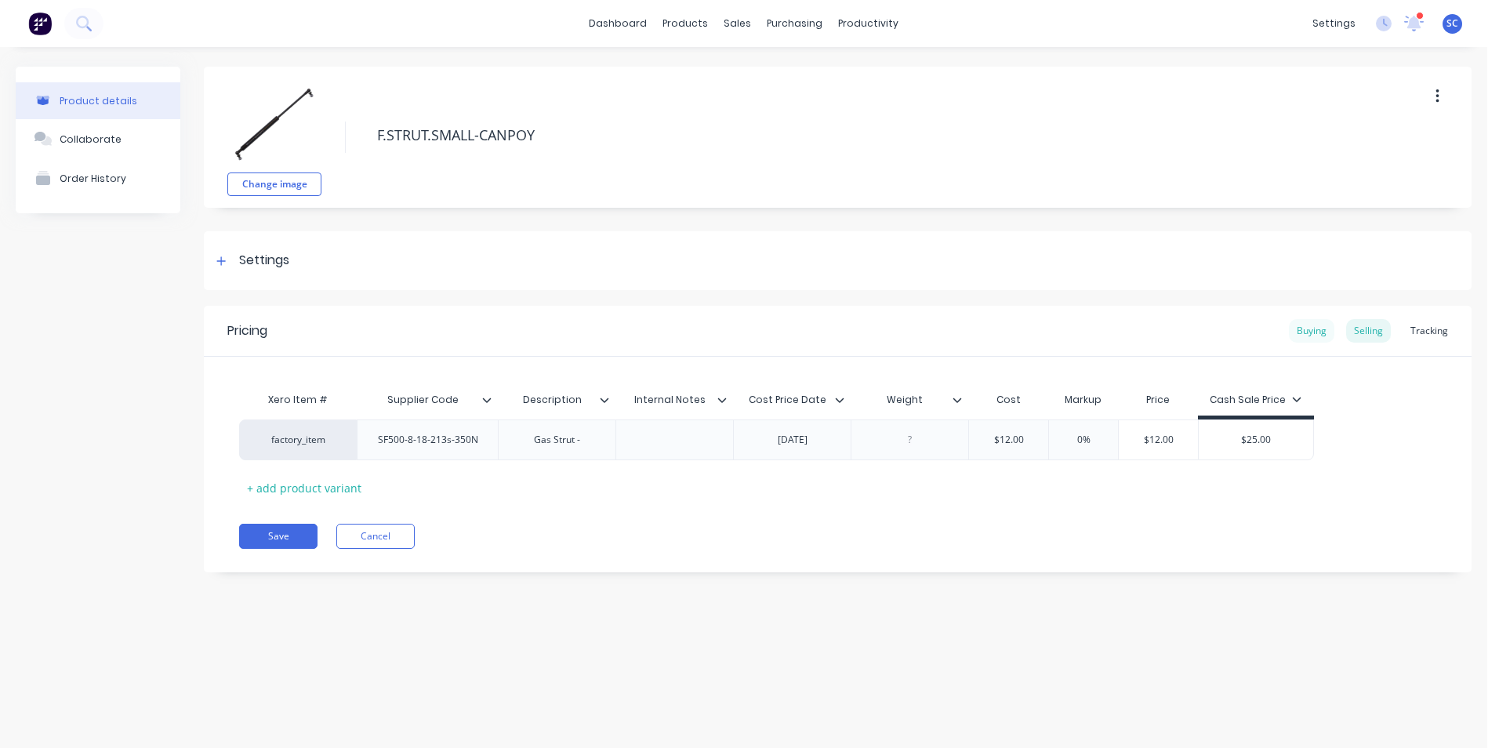
click at [1304, 332] on div "Buying" at bounding box center [1311, 331] width 45 height 24
click at [1373, 332] on div "Selling" at bounding box center [1368, 331] width 45 height 24
click at [1422, 329] on div "Tracking" at bounding box center [1428, 331] width 53 height 24
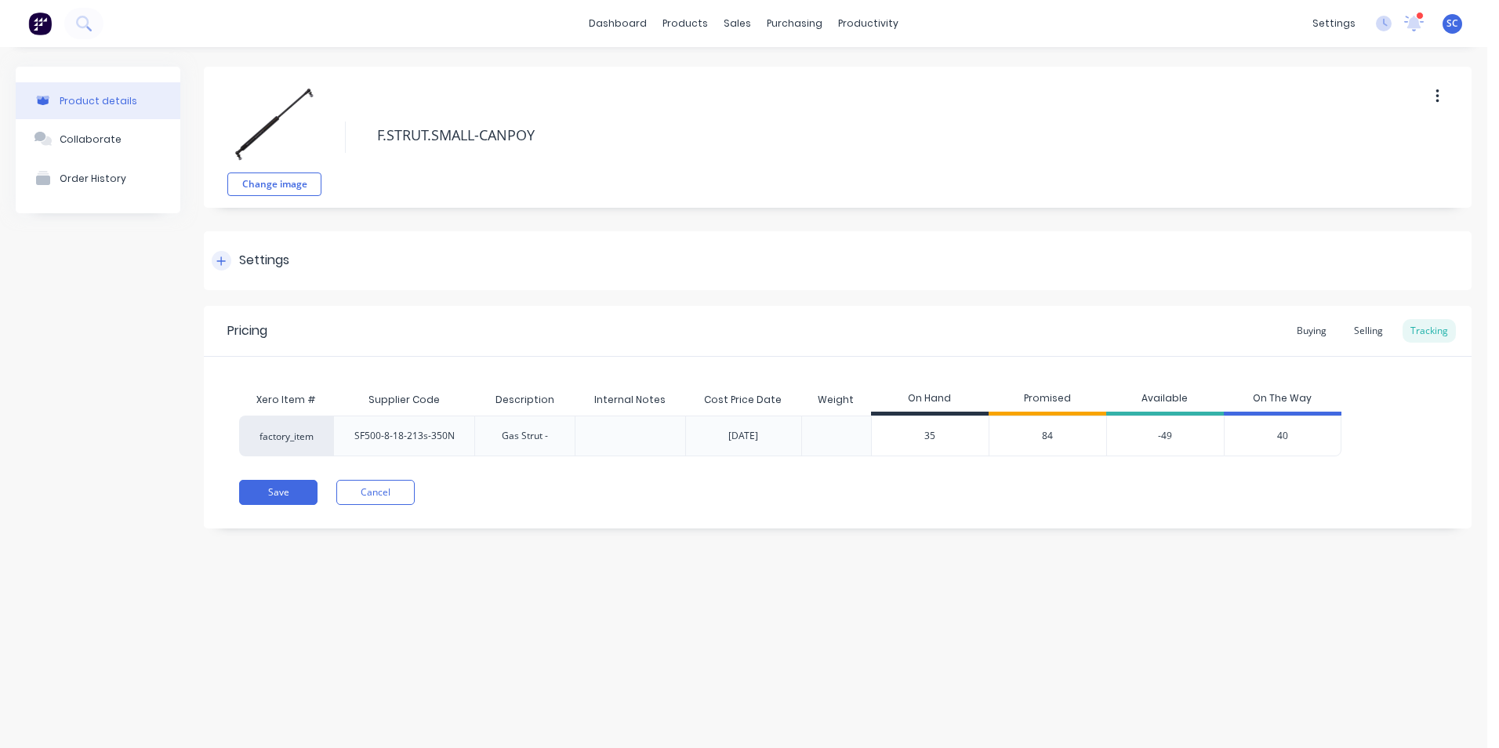
click at [334, 262] on div "Settings" at bounding box center [838, 260] width 1268 height 59
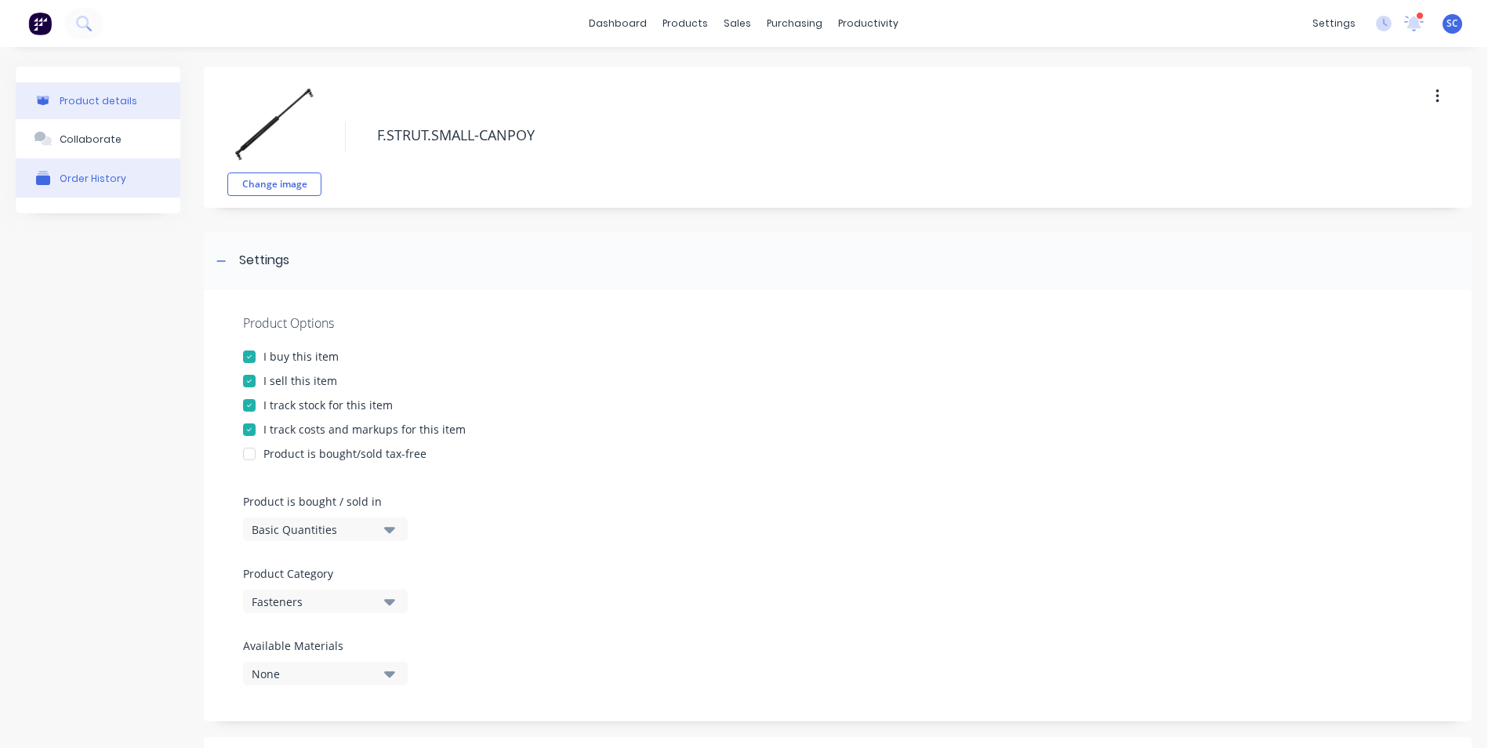
click at [87, 173] on div "Order History" at bounding box center [93, 178] width 67 height 12
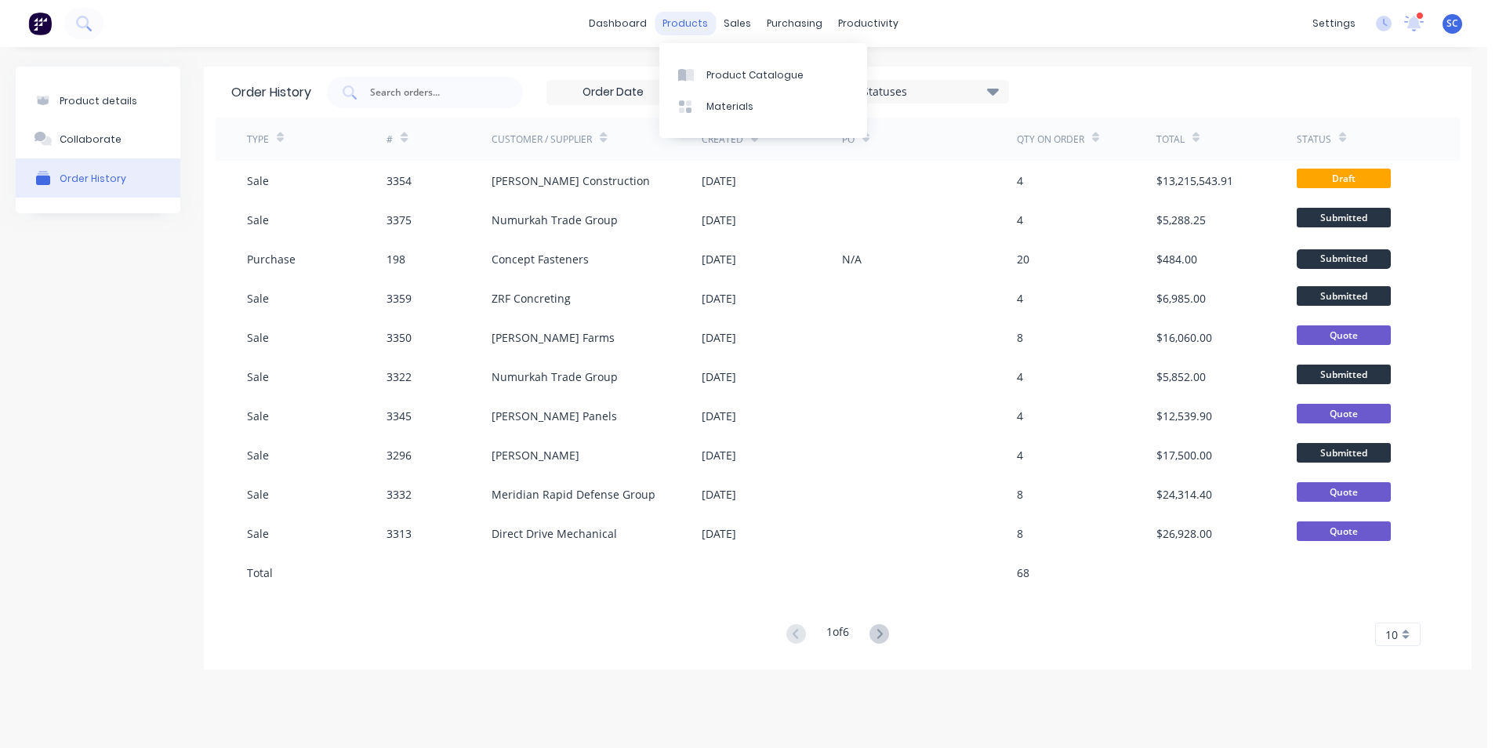
click at [698, 27] on div "products" at bounding box center [685, 24] width 61 height 24
click at [731, 74] on div "Product Catalogue" at bounding box center [754, 75] width 97 height 14
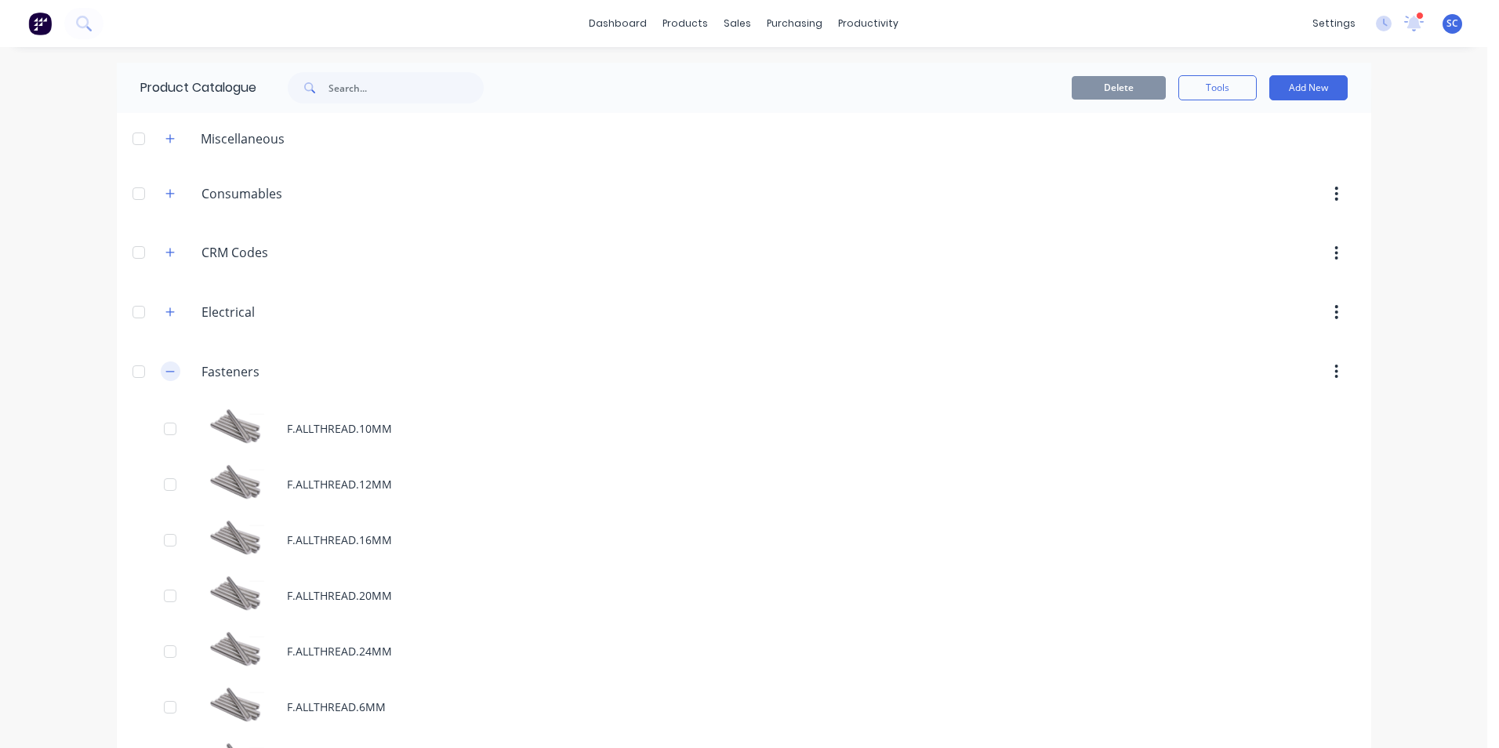
click at [167, 375] on icon "button" at bounding box center [169, 371] width 9 height 11
